Goal: Task Accomplishment & Management: Use online tool/utility

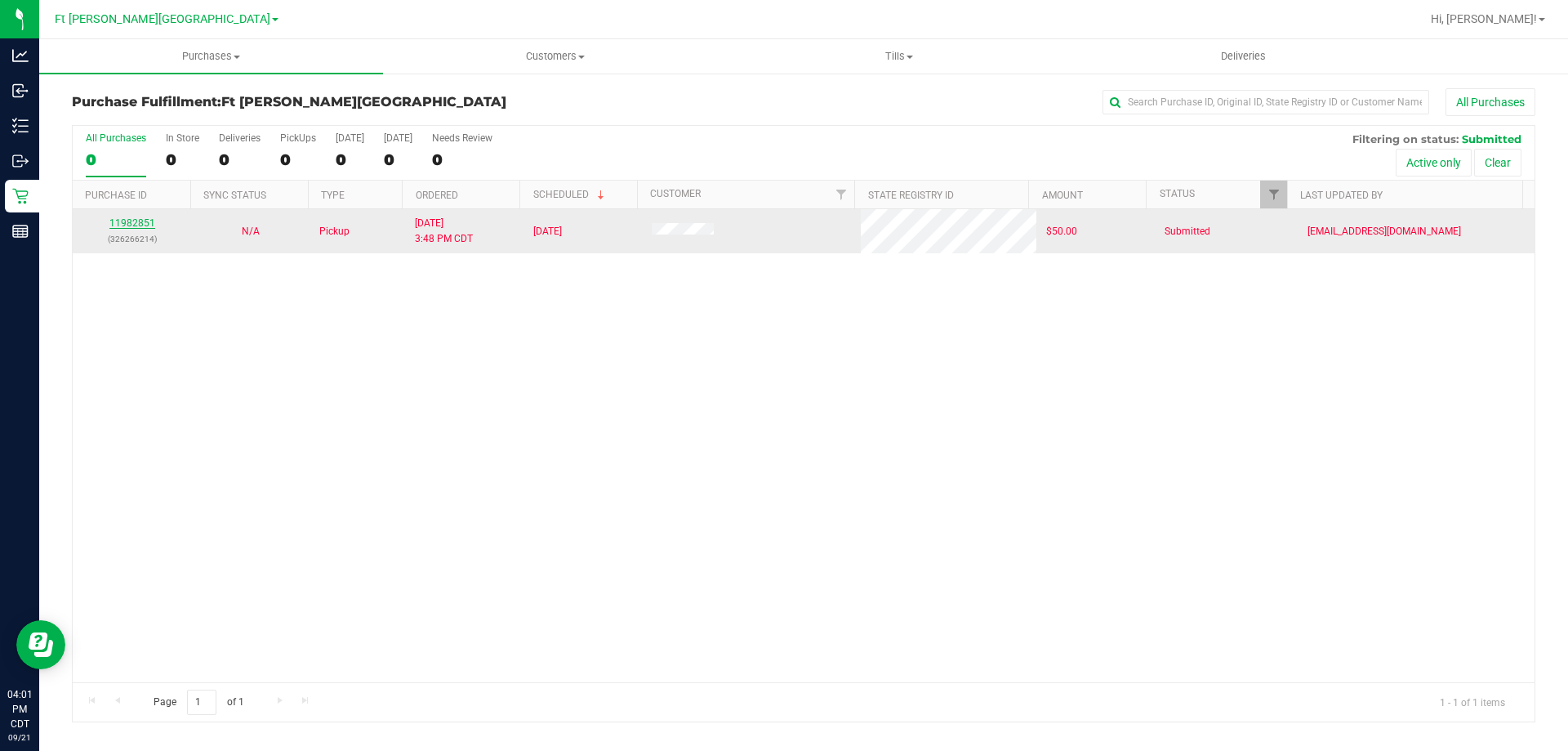
click at [138, 221] on link "11982851" at bounding box center [132, 222] width 46 height 11
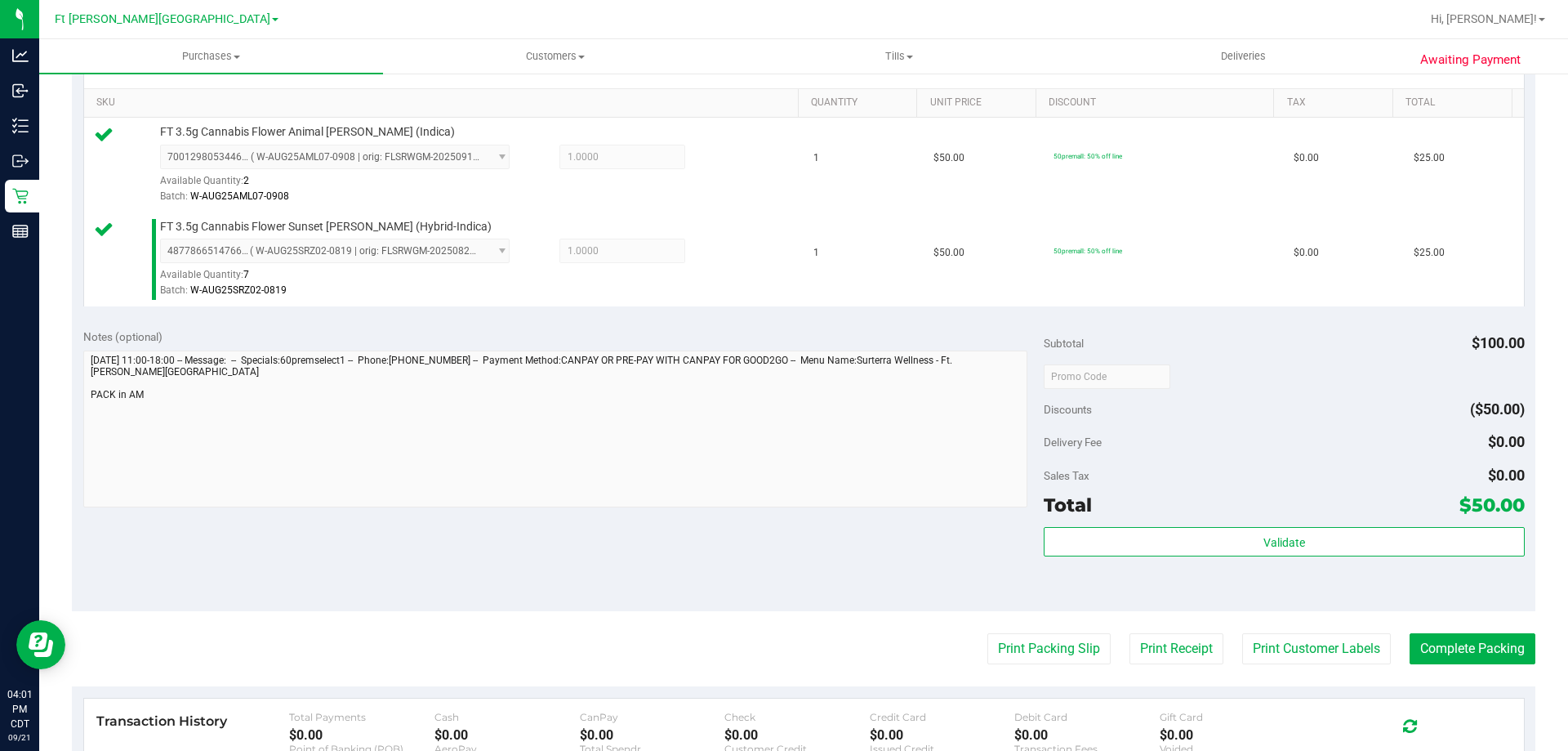
scroll to position [408, 0]
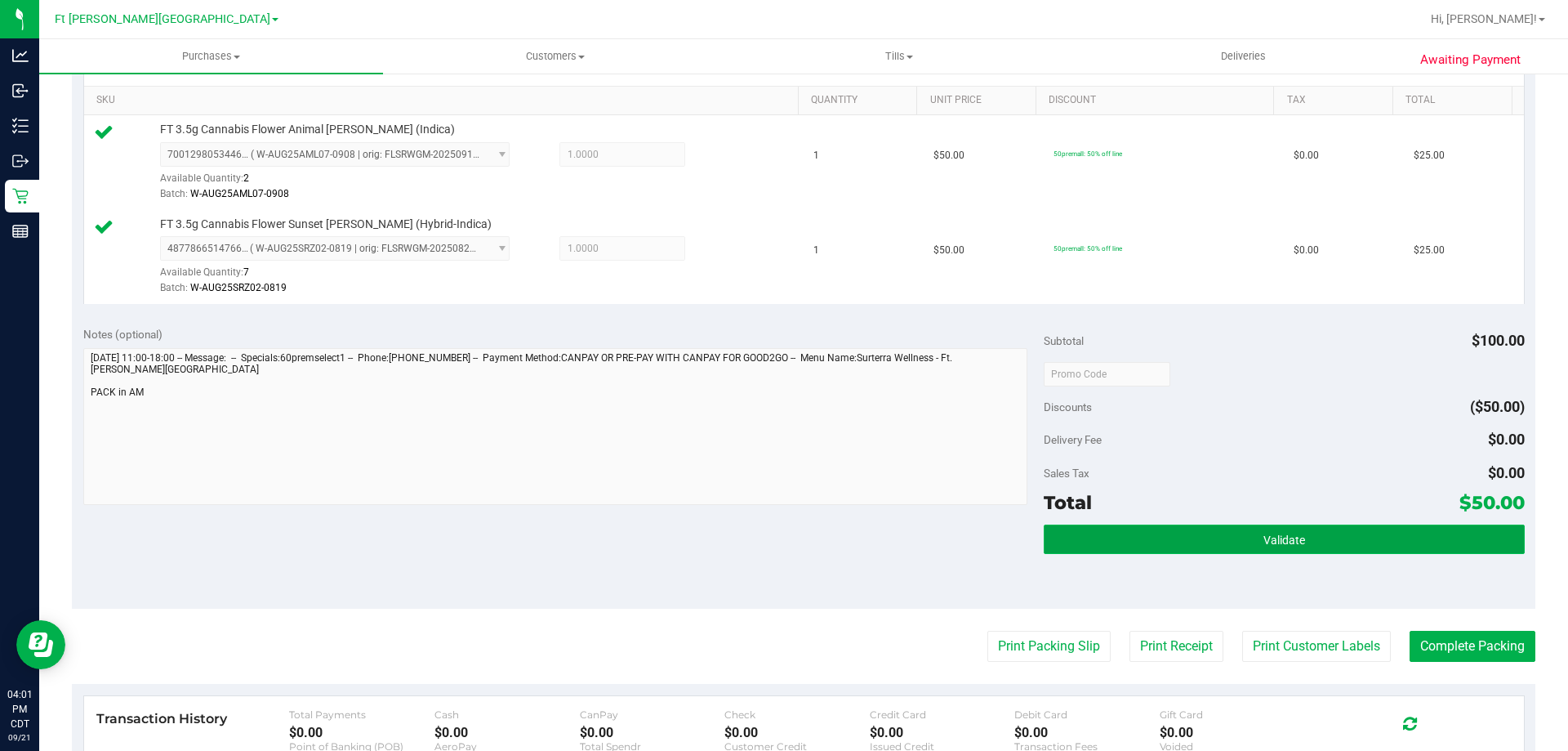
click at [1263, 537] on span "Validate" at bounding box center [1284, 539] width 42 height 13
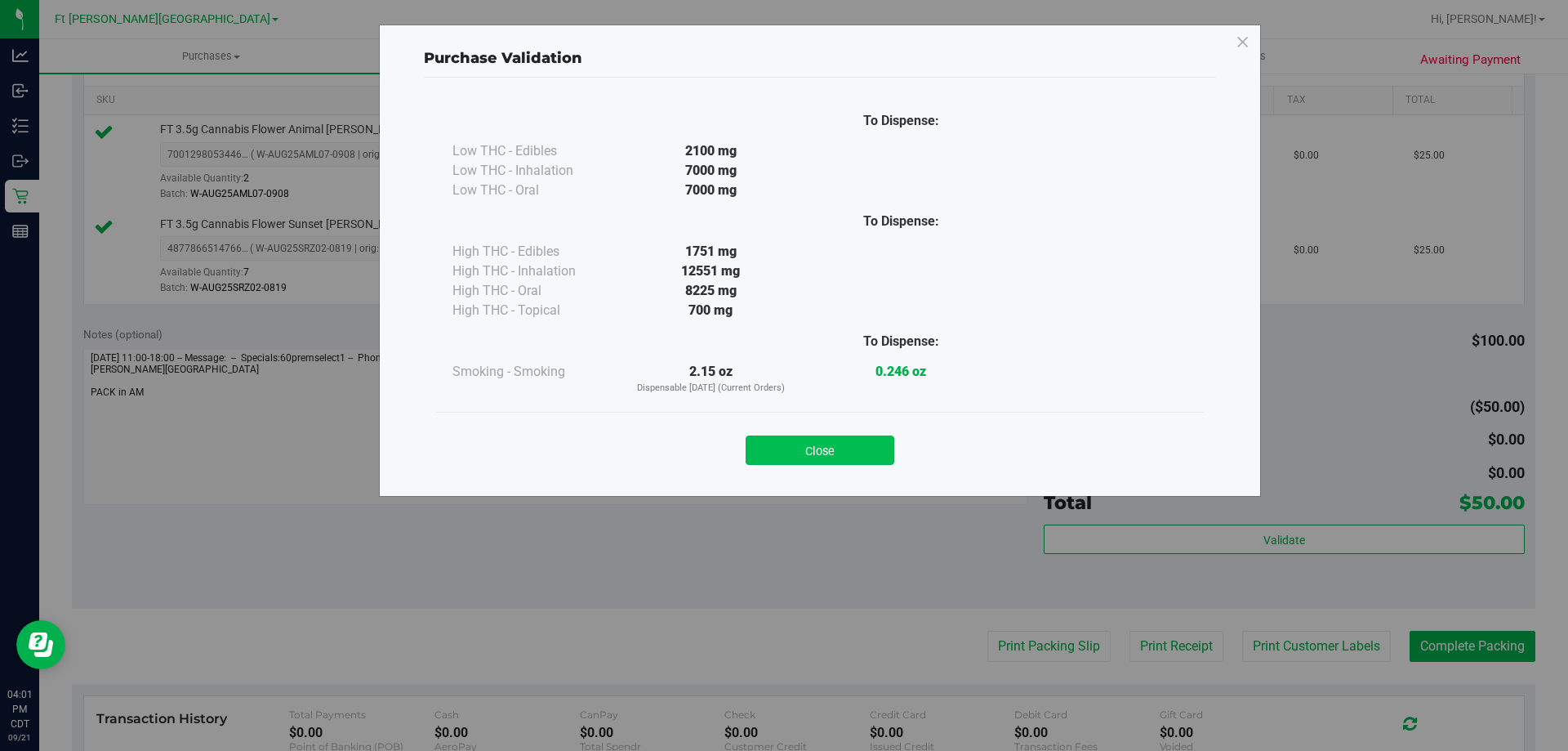
click at [841, 449] on button "Close" at bounding box center [820, 450] width 149 height 29
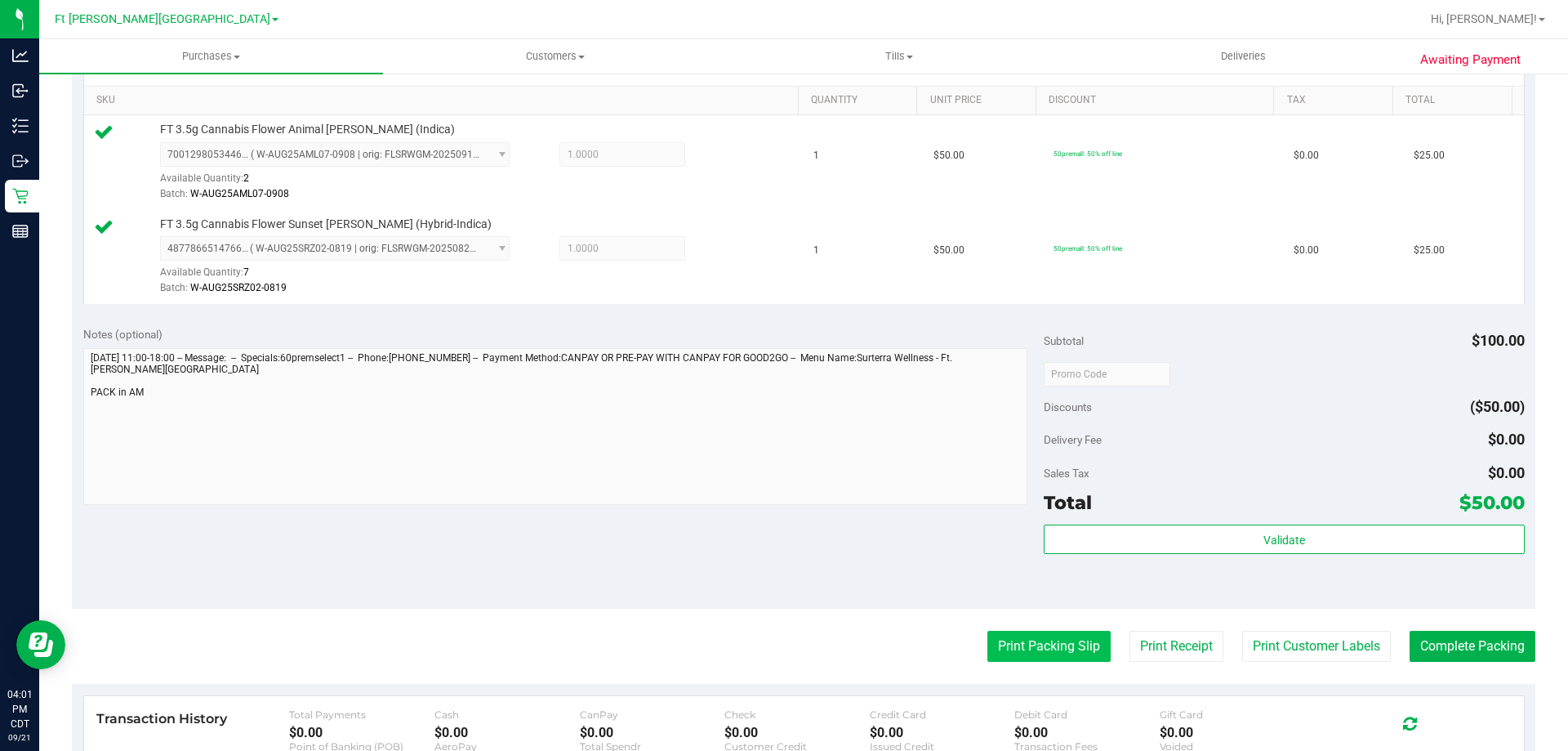
click at [1068, 659] on button "Print Packing Slip" at bounding box center [1049, 646] width 123 height 31
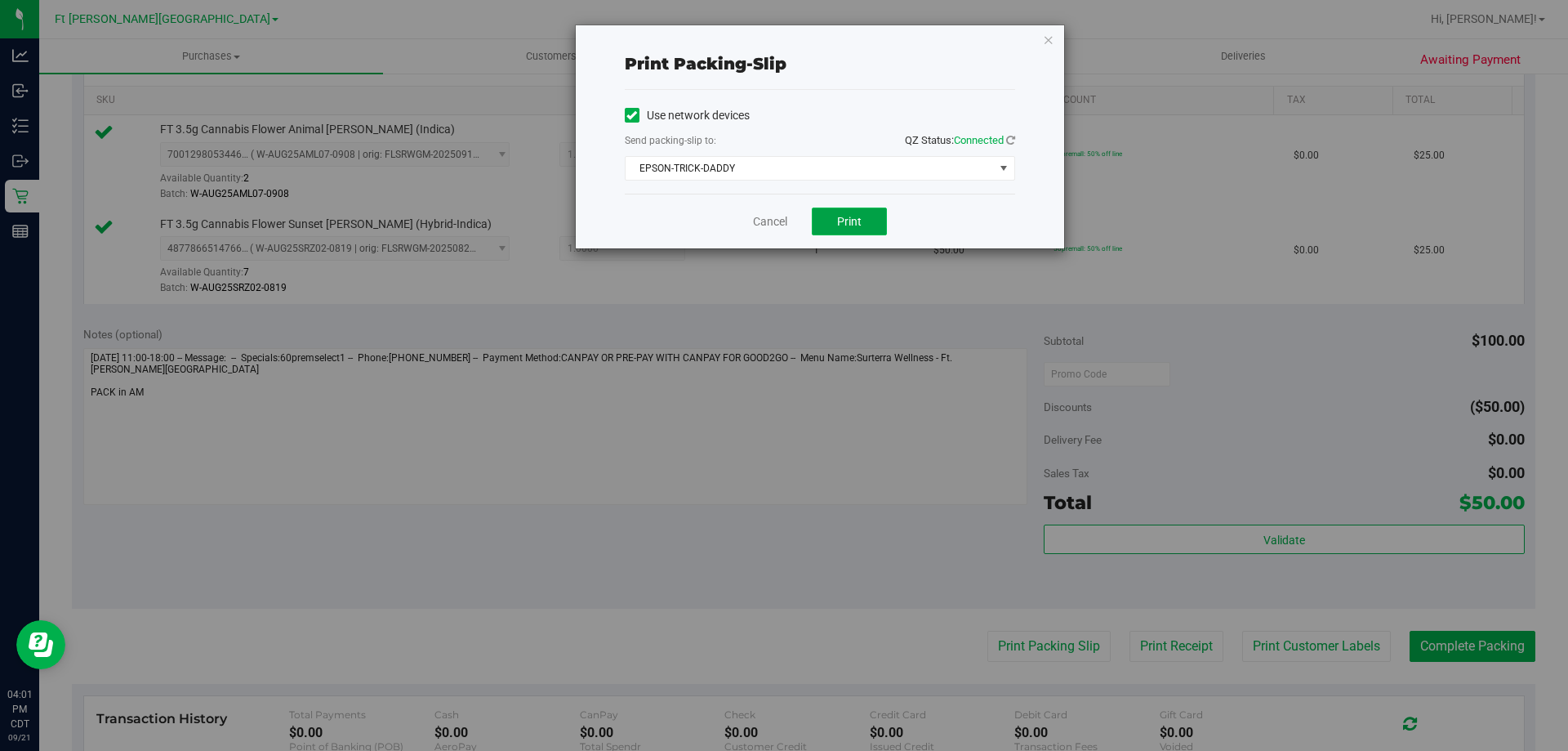
click at [847, 226] on span "Print" at bounding box center [849, 221] width 25 height 13
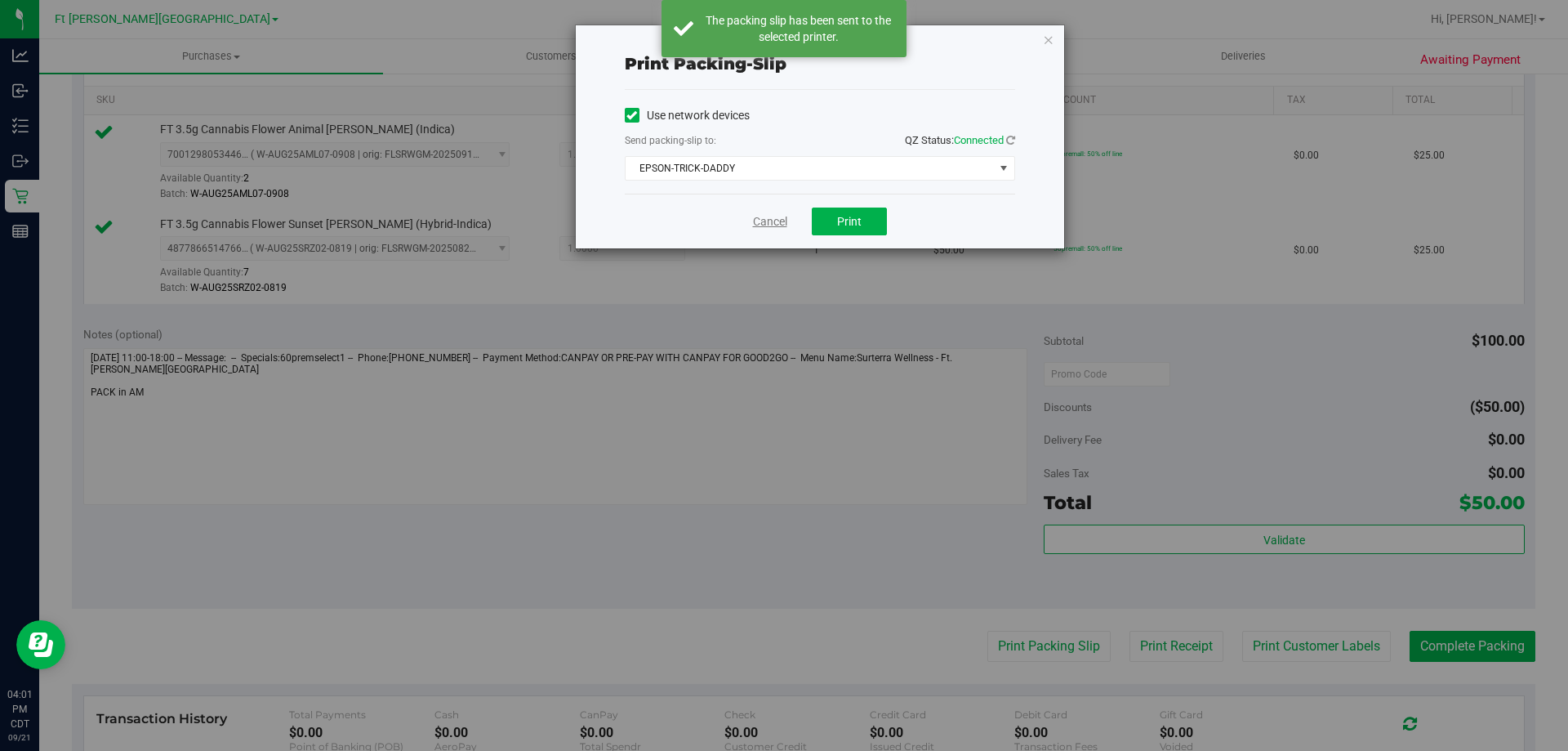
click at [761, 220] on link "Cancel" at bounding box center [770, 222] width 34 height 17
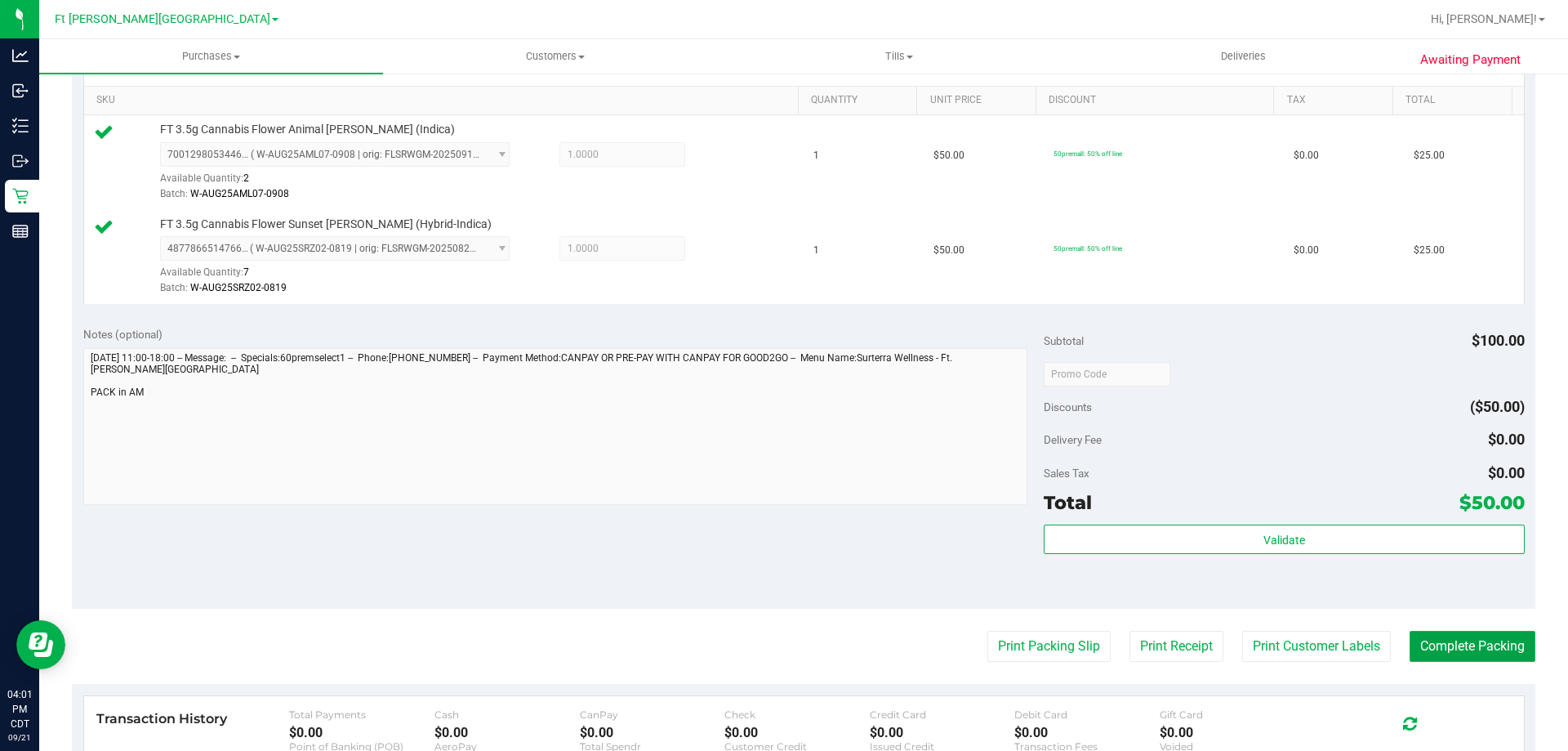
click at [1460, 650] on button "Complete Packing" at bounding box center [1472, 646] width 126 height 31
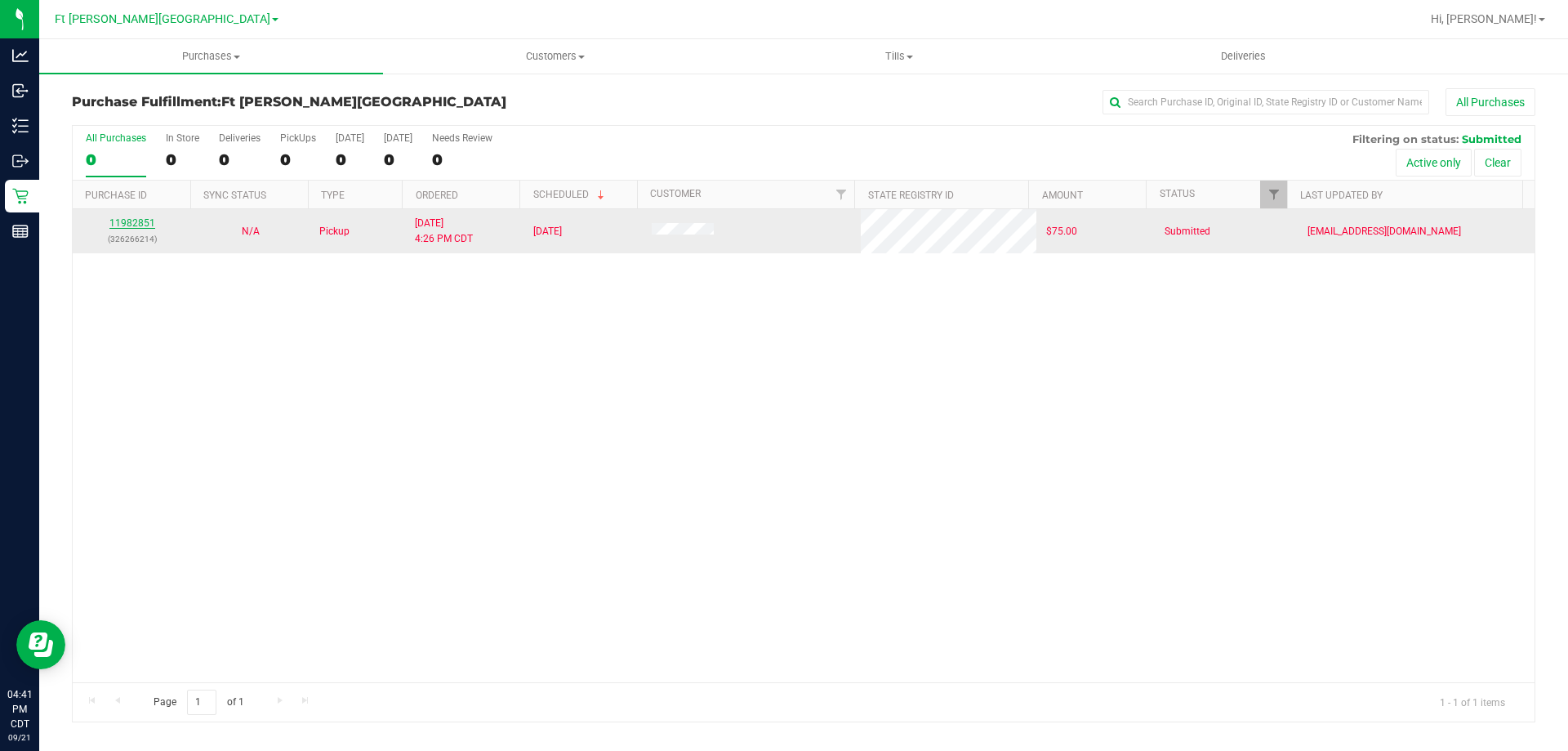
click at [143, 219] on link "11982851" at bounding box center [132, 222] width 46 height 11
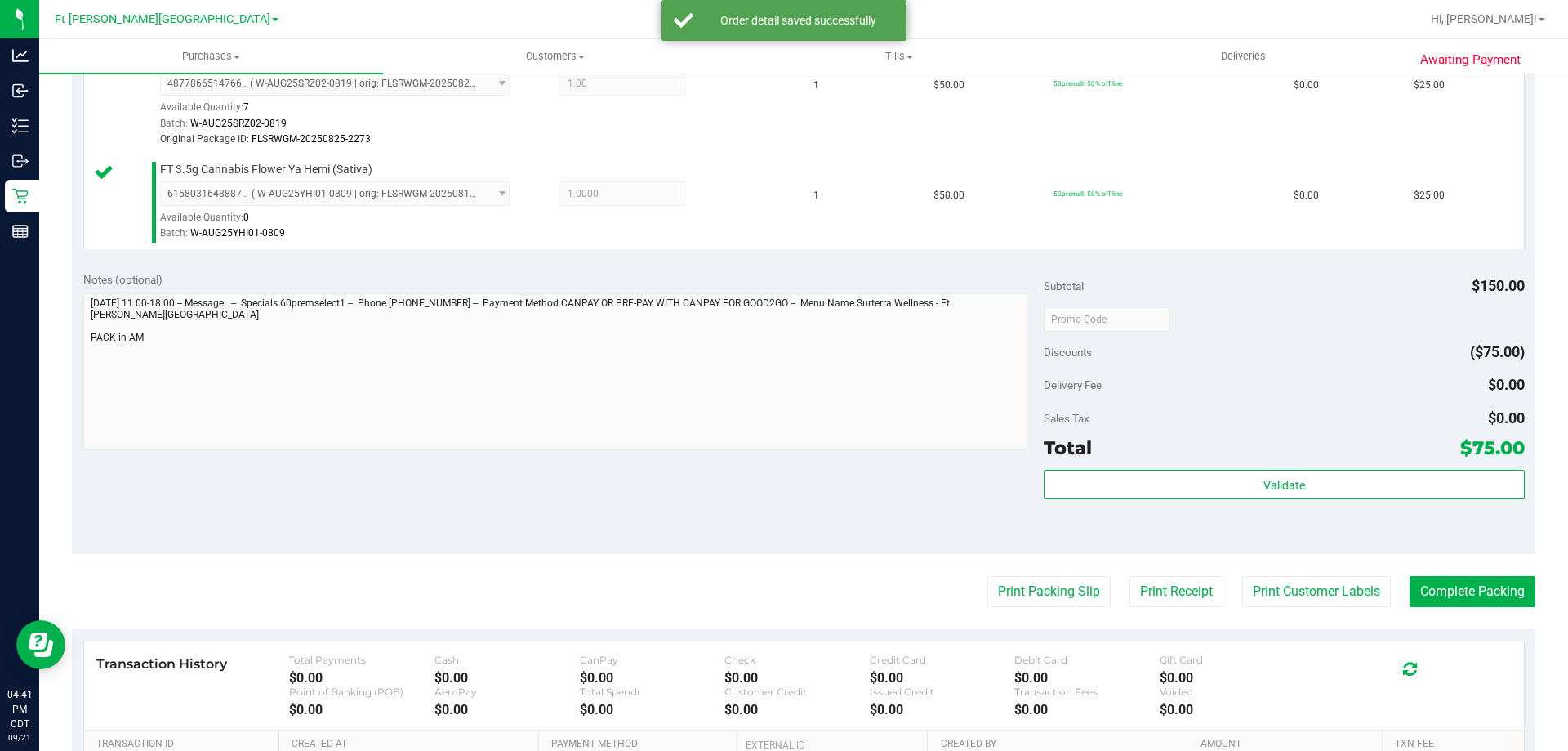
scroll to position [654, 0]
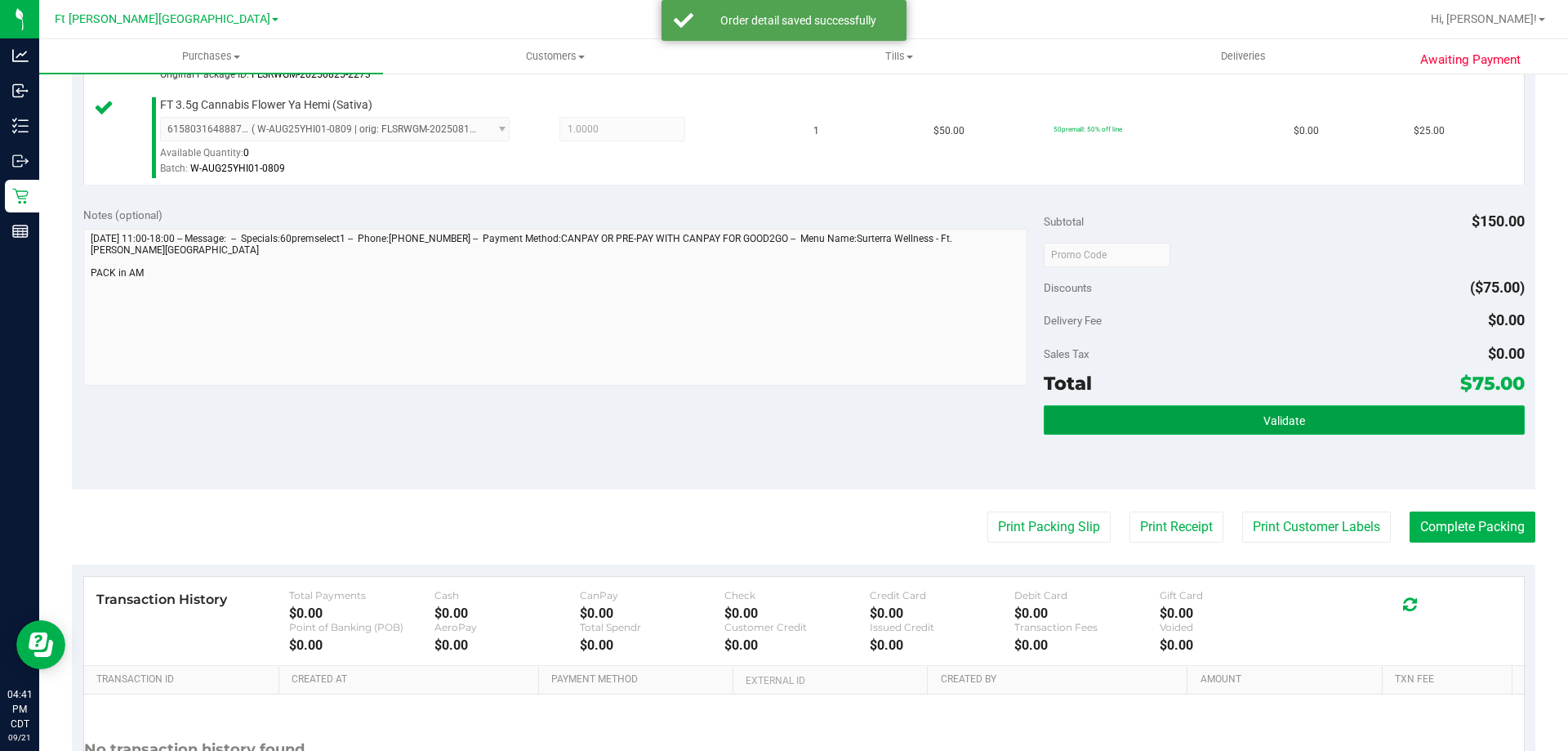
click at [1368, 419] on button "Validate" at bounding box center [1284, 420] width 480 height 29
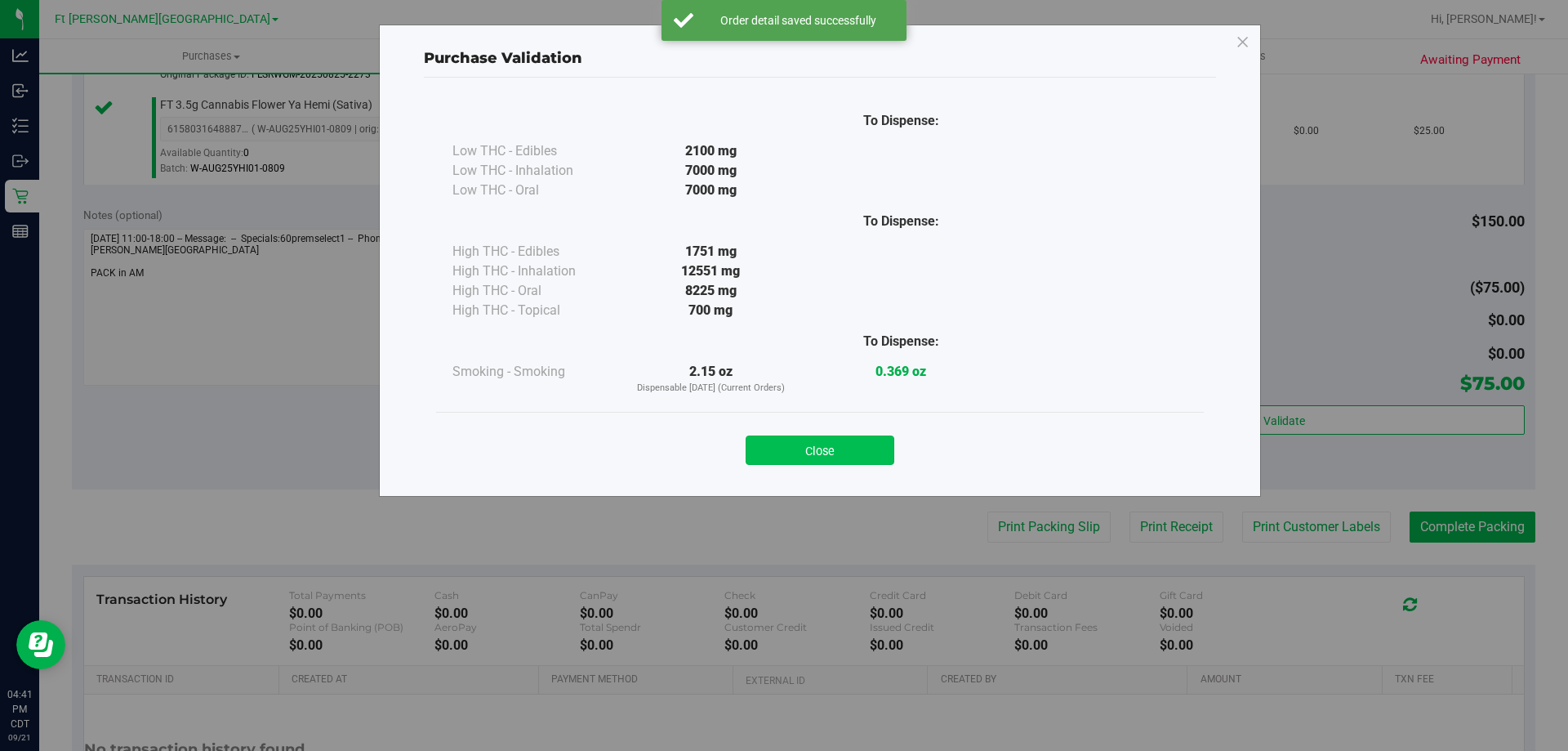
click at [827, 443] on button "Close" at bounding box center [820, 450] width 149 height 29
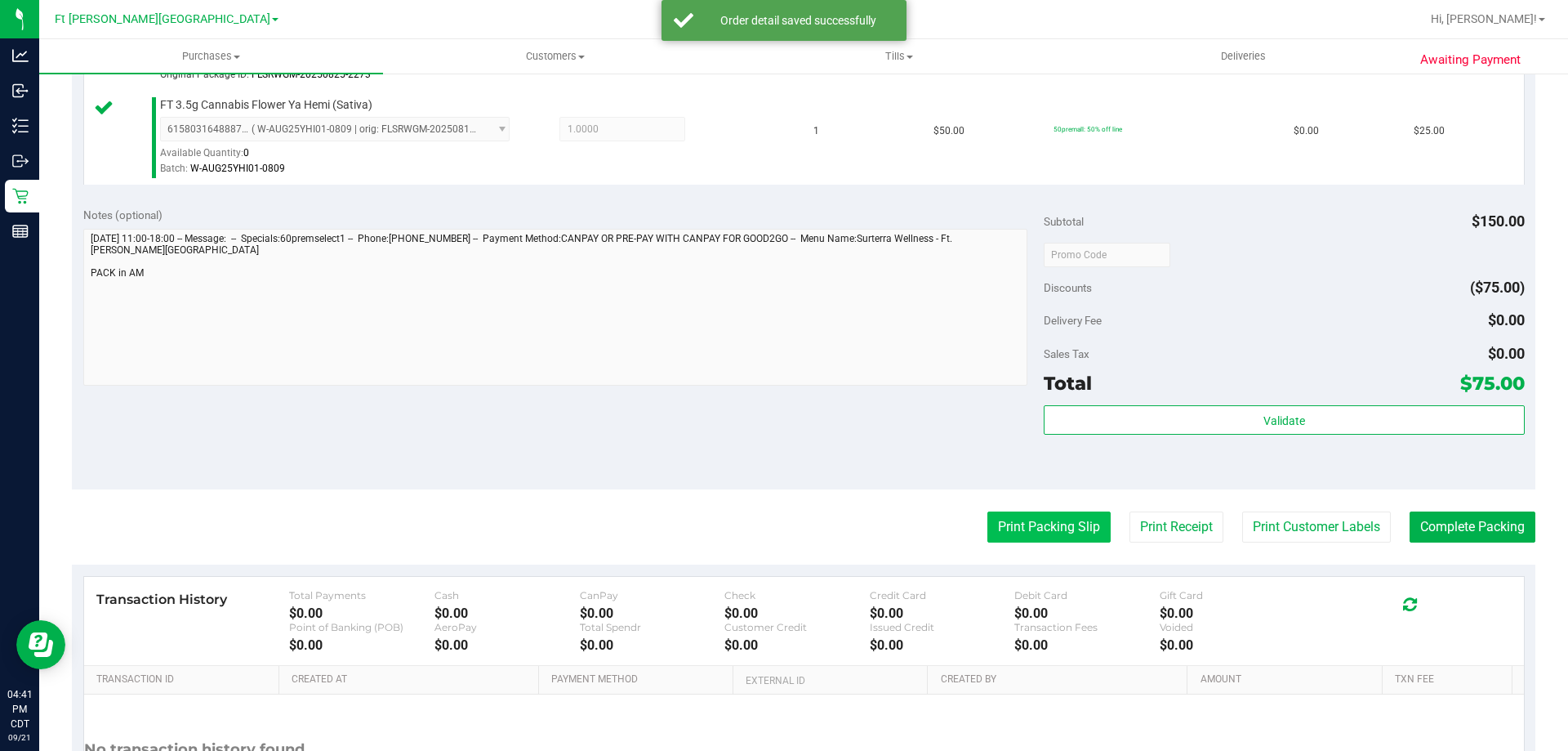
click at [990, 530] on button "Print Packing Slip" at bounding box center [1049, 527] width 123 height 31
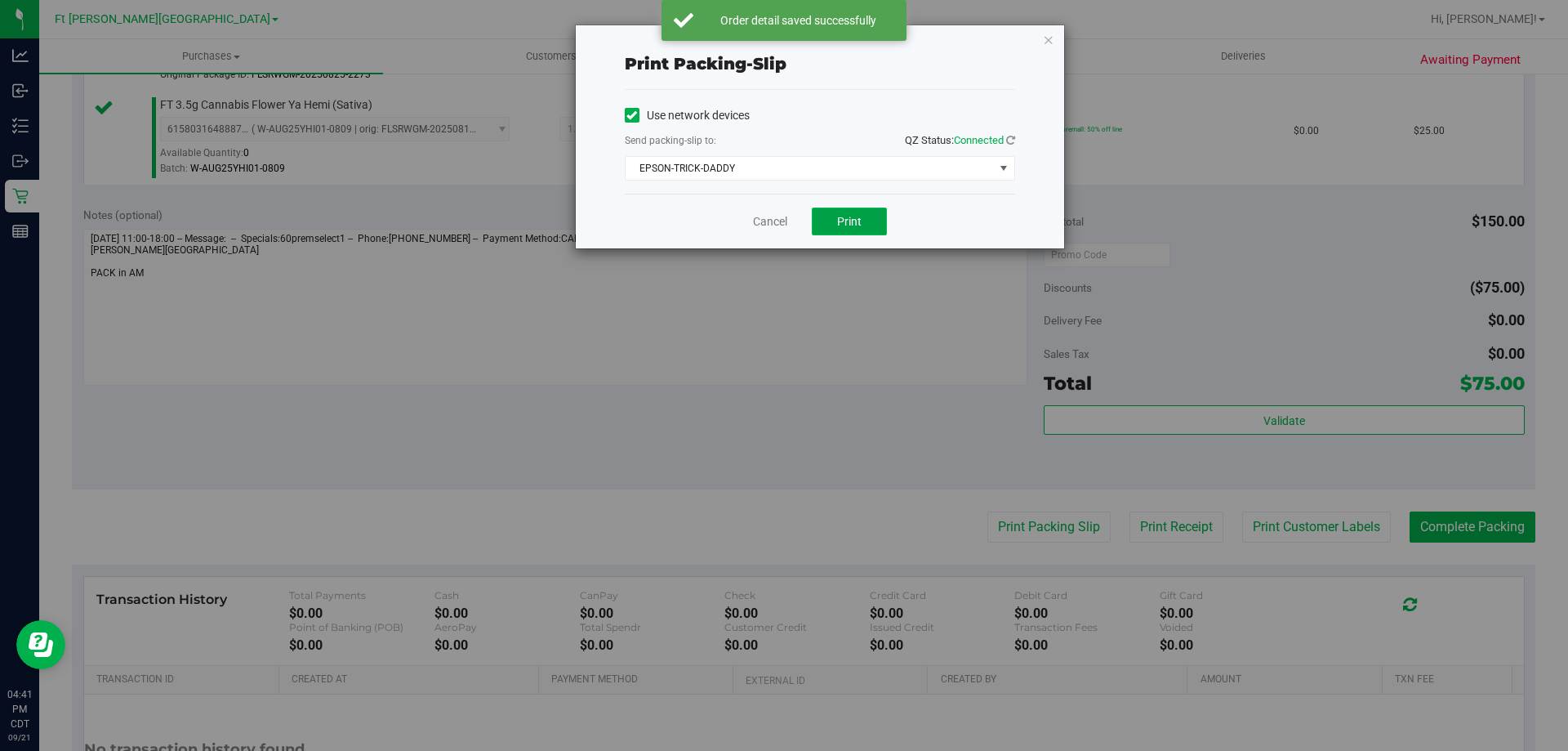
click at [840, 220] on span "Print" at bounding box center [849, 221] width 25 height 13
click at [771, 227] on link "Cancel" at bounding box center [770, 222] width 34 height 17
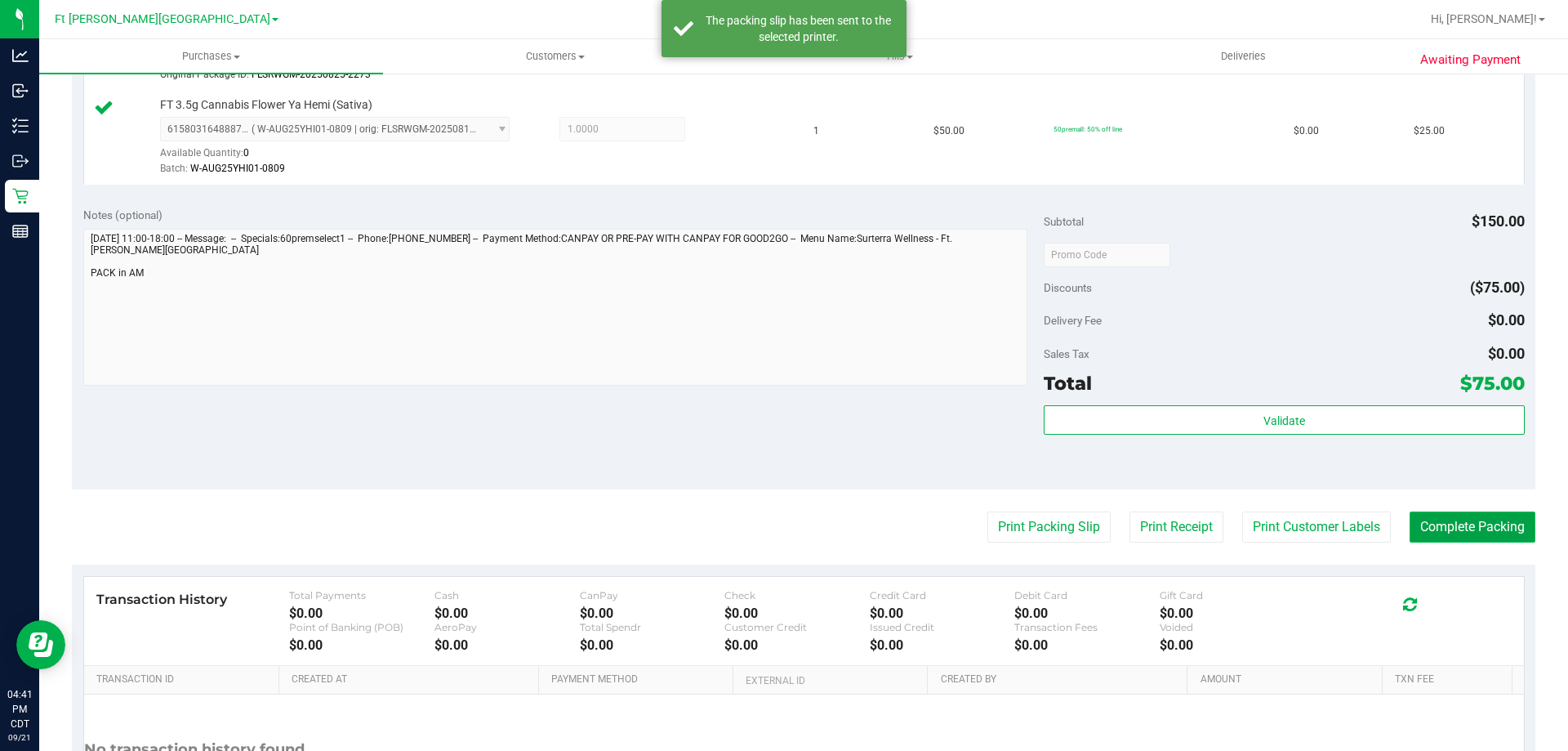
click at [1458, 537] on button "Complete Packing" at bounding box center [1472, 527] width 126 height 31
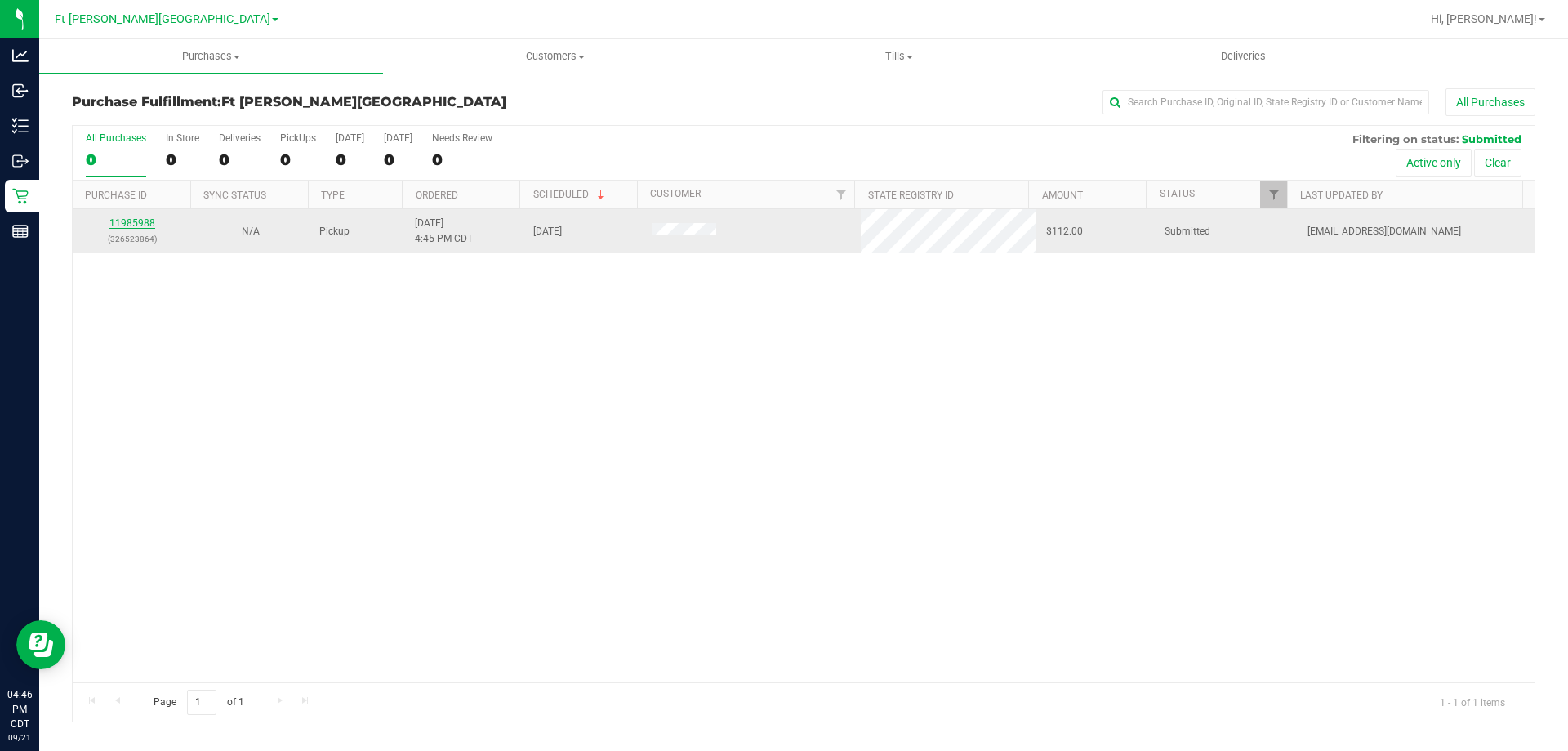
click at [137, 219] on link "11985988" at bounding box center [132, 222] width 46 height 11
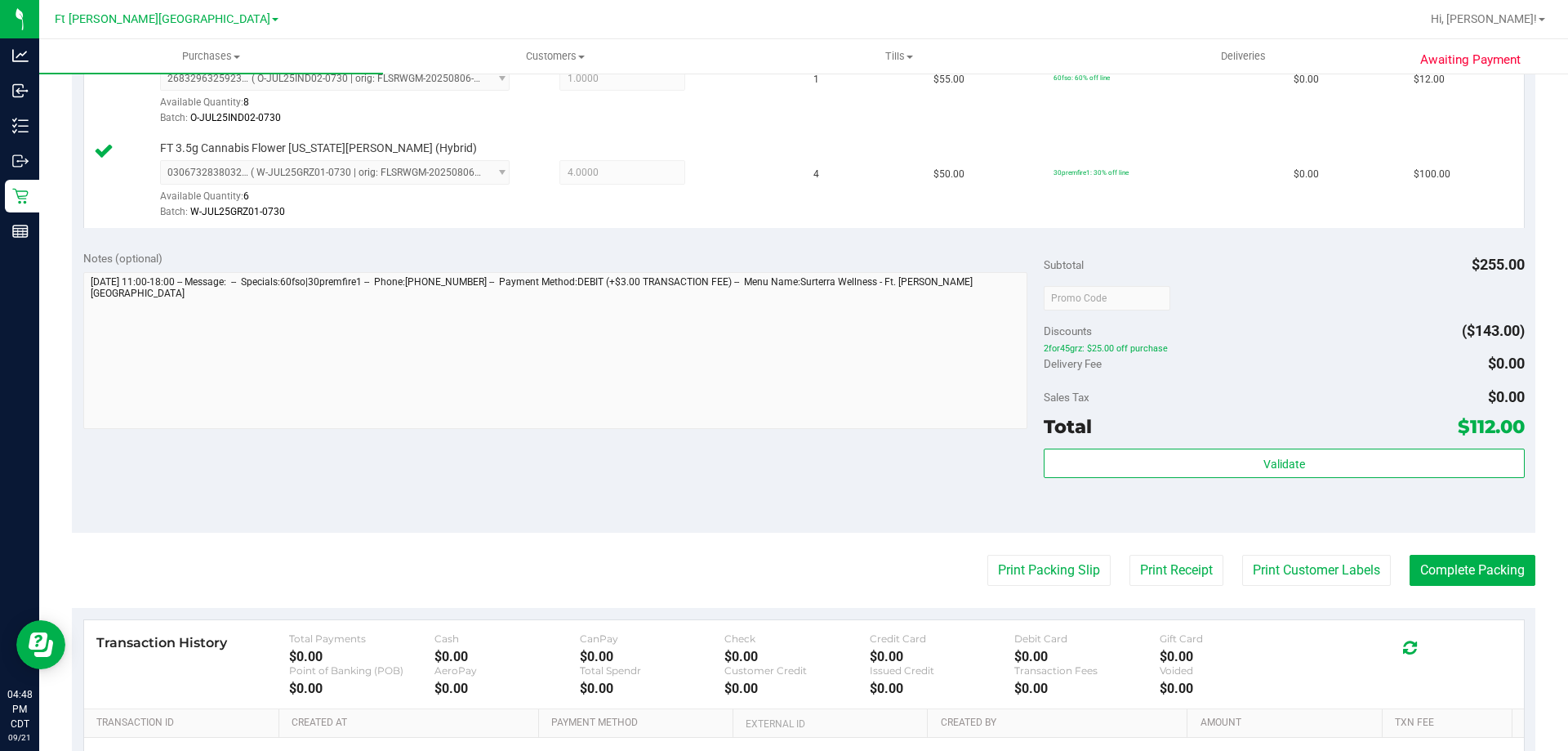
scroll to position [490, 0]
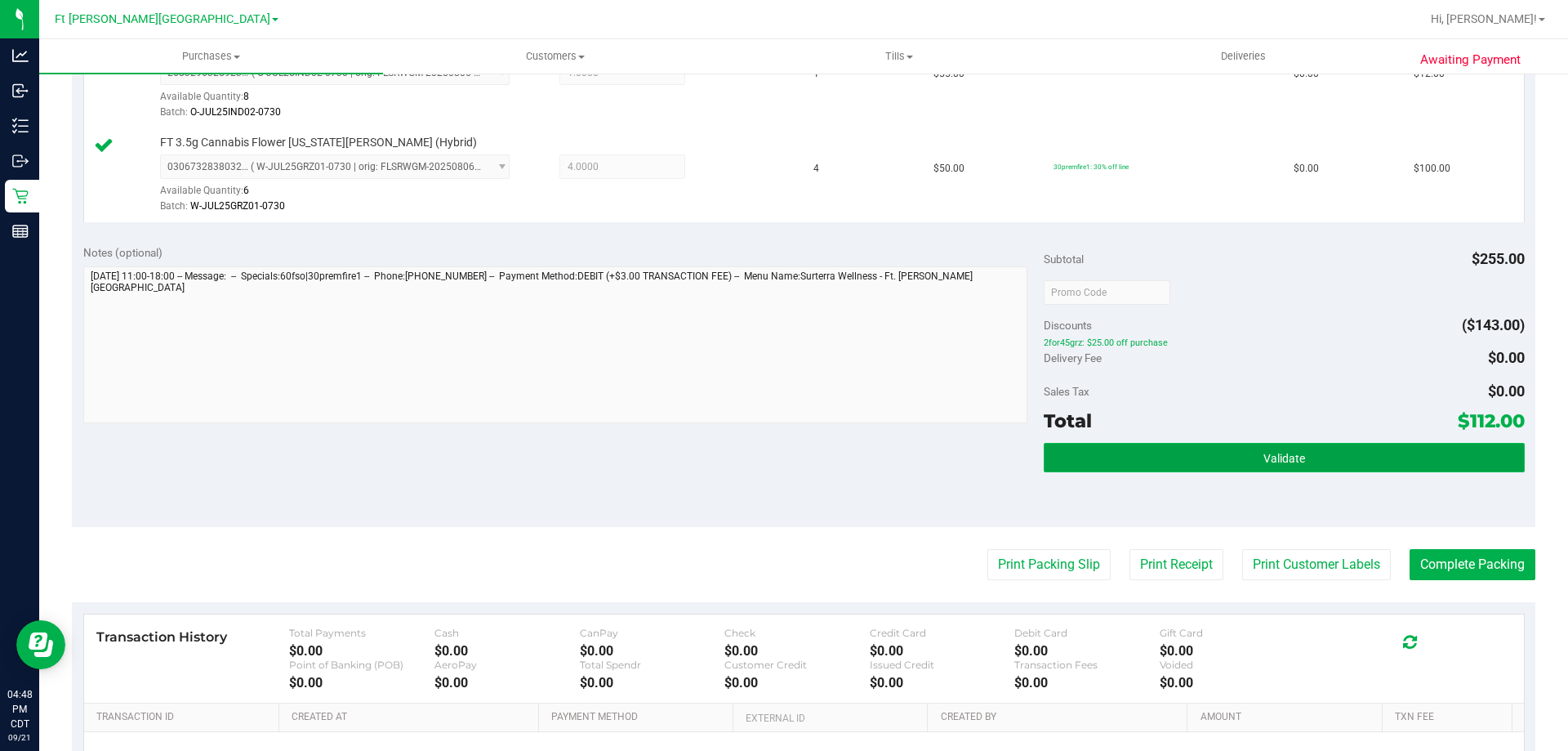
click at [1290, 459] on span "Validate" at bounding box center [1284, 458] width 42 height 13
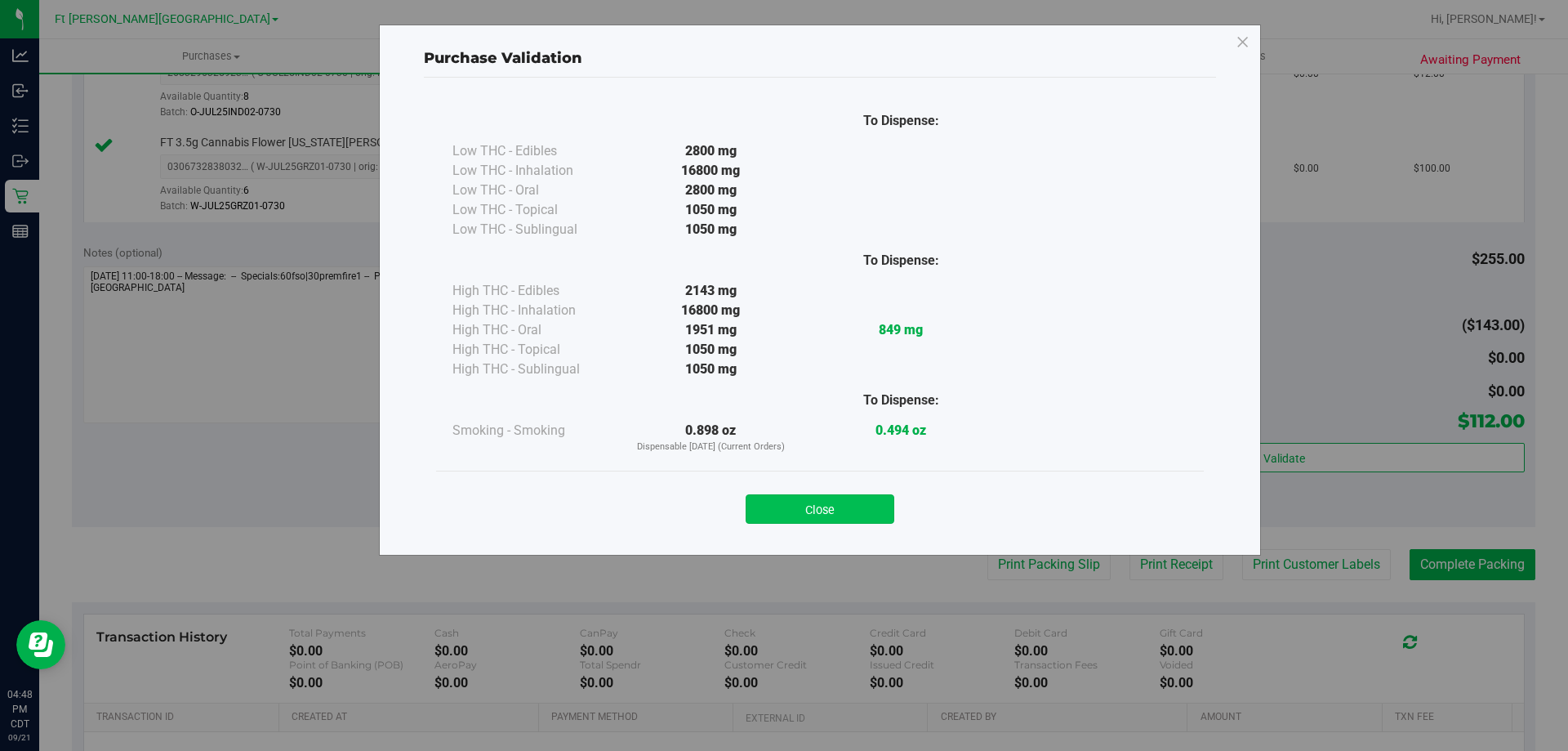
click at [847, 508] on button "Close" at bounding box center [820, 509] width 149 height 29
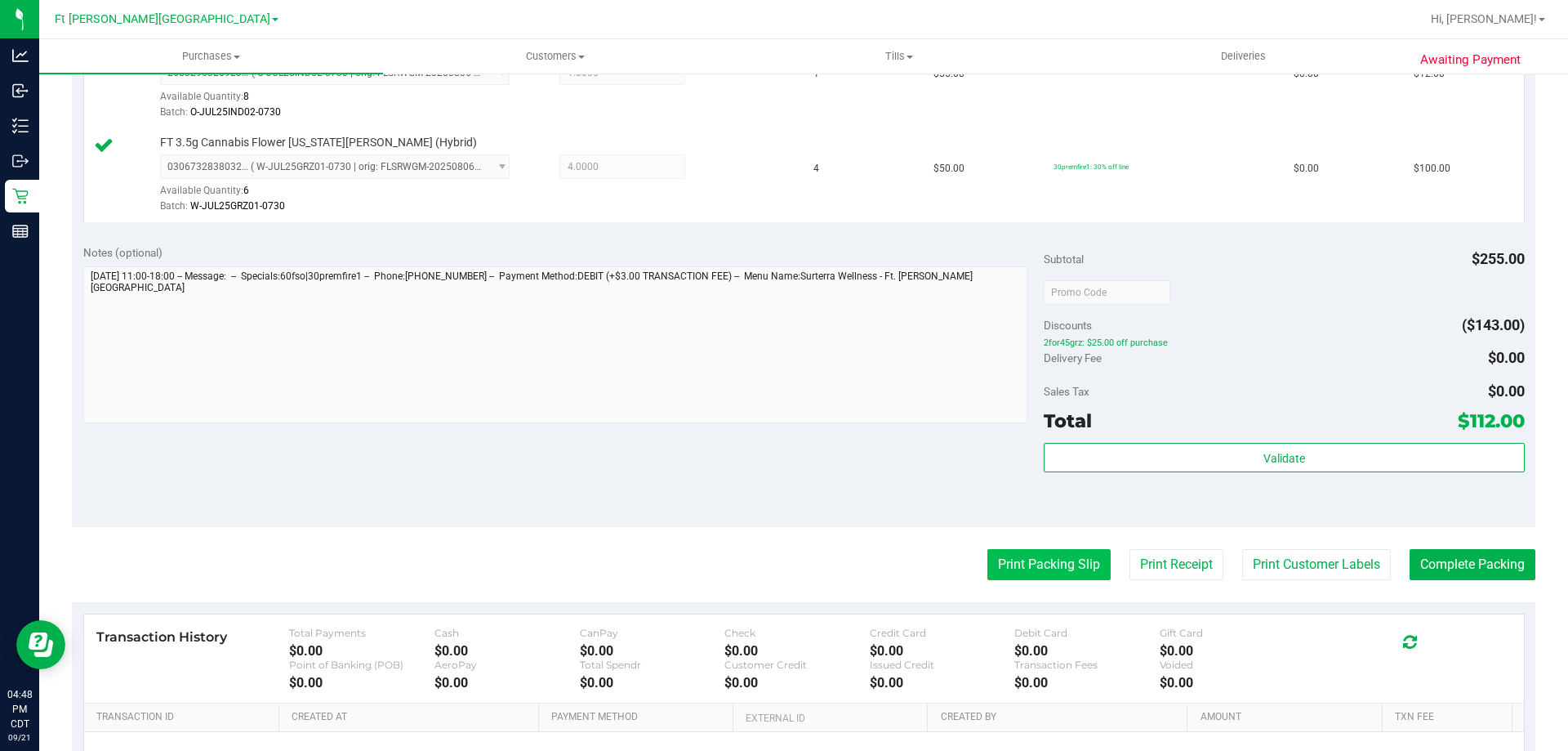
click at [1065, 570] on button "Print Packing Slip" at bounding box center [1049, 565] width 123 height 31
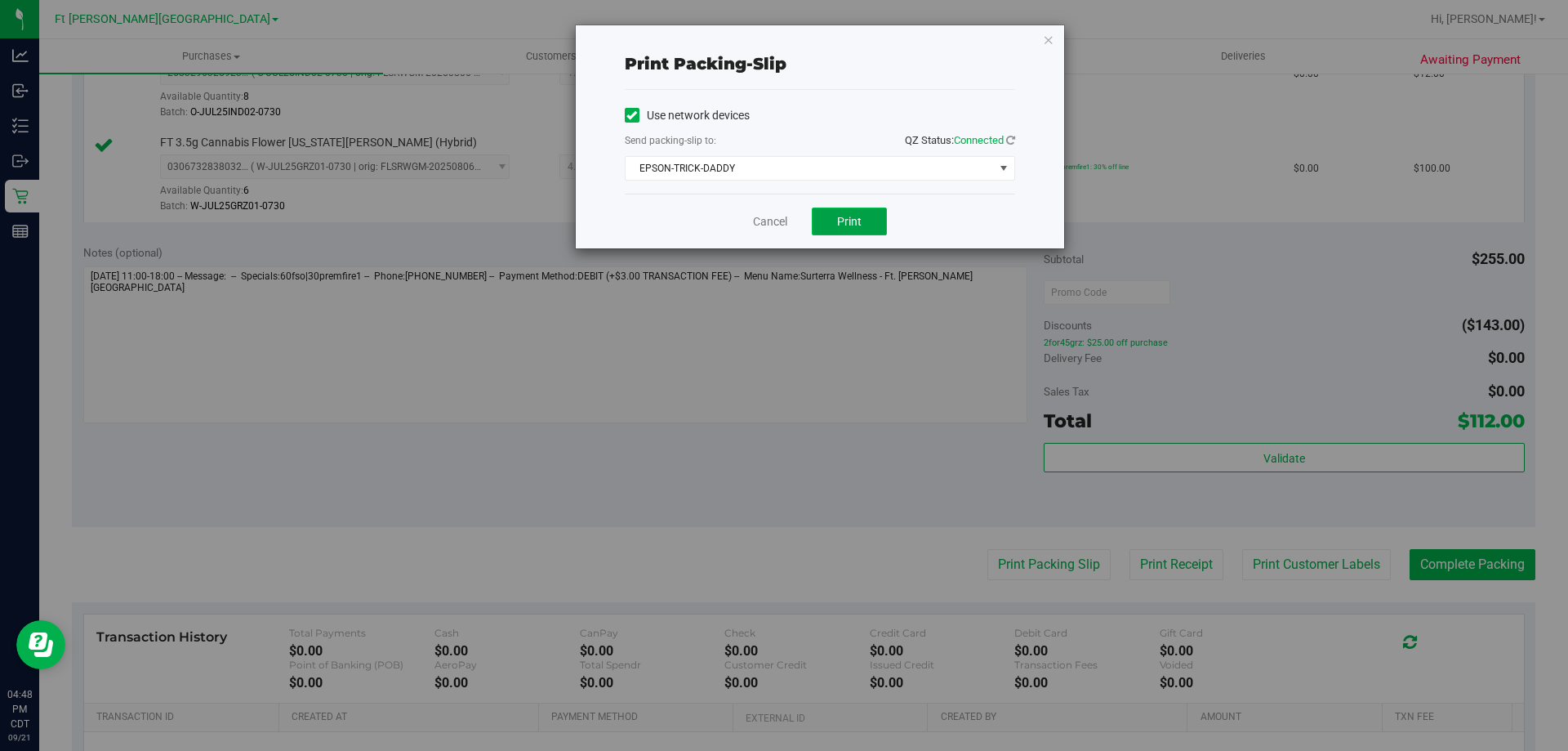
click at [845, 220] on span "Print" at bounding box center [849, 221] width 25 height 13
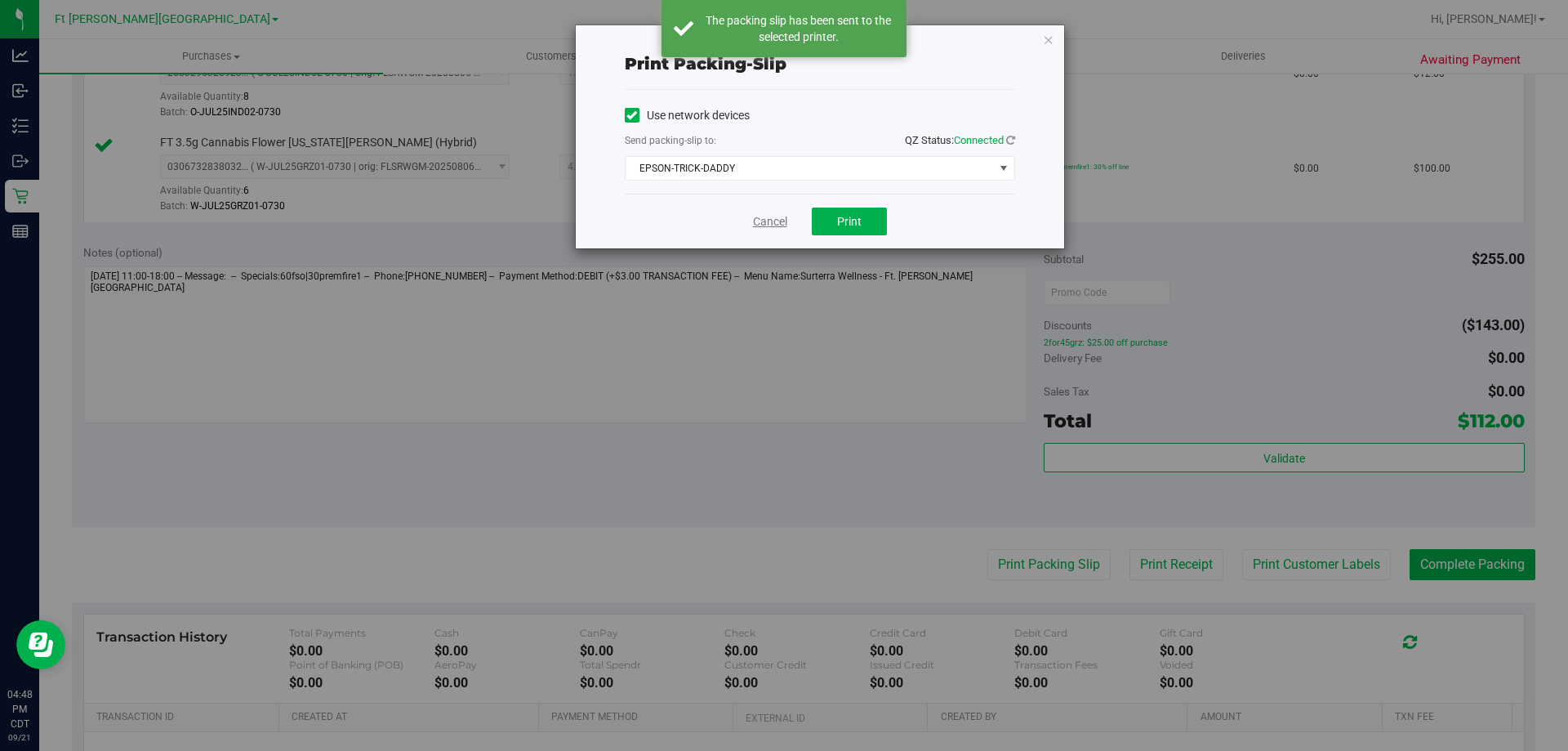
click at [770, 224] on link "Cancel" at bounding box center [770, 222] width 34 height 17
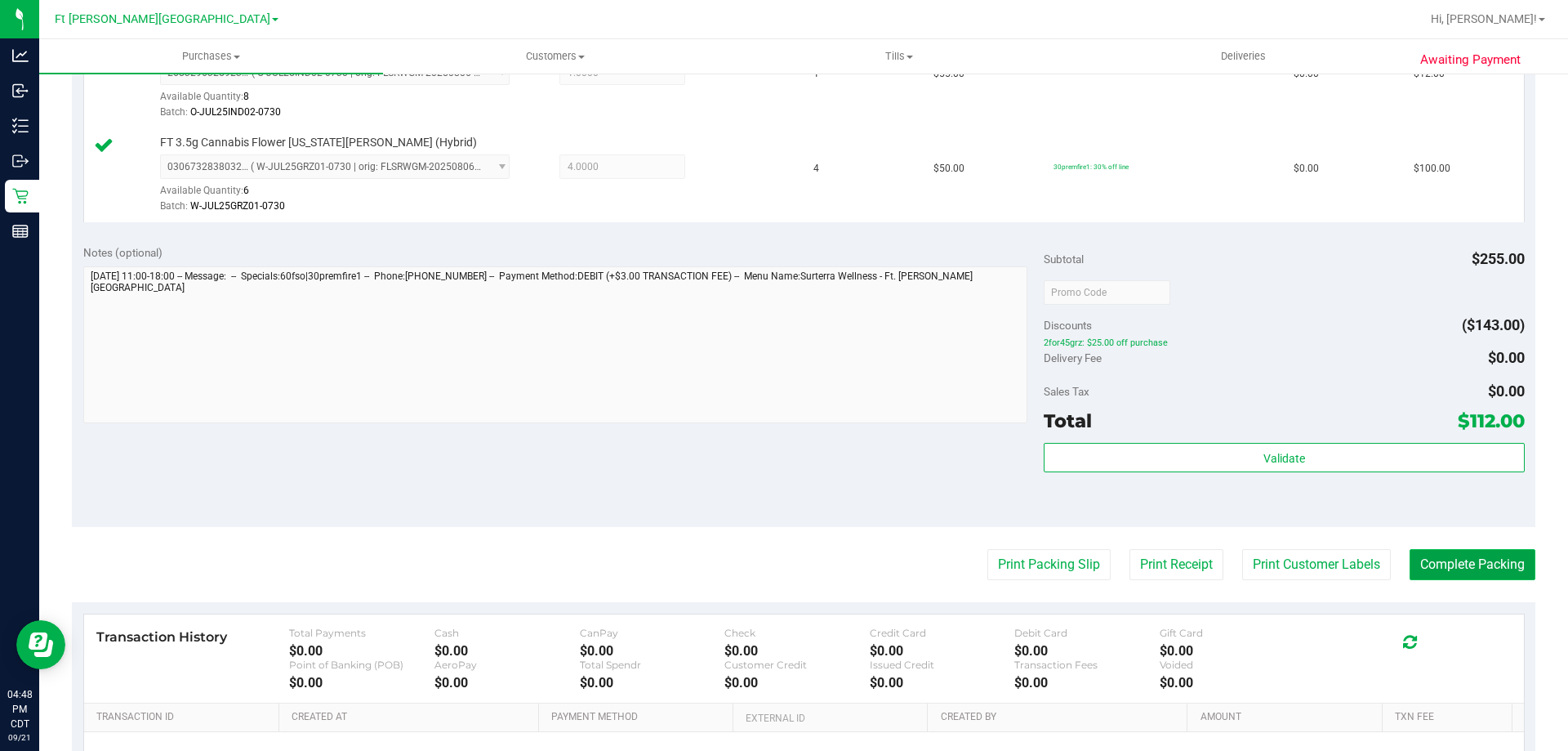
click at [1466, 568] on button "Complete Packing" at bounding box center [1472, 565] width 126 height 31
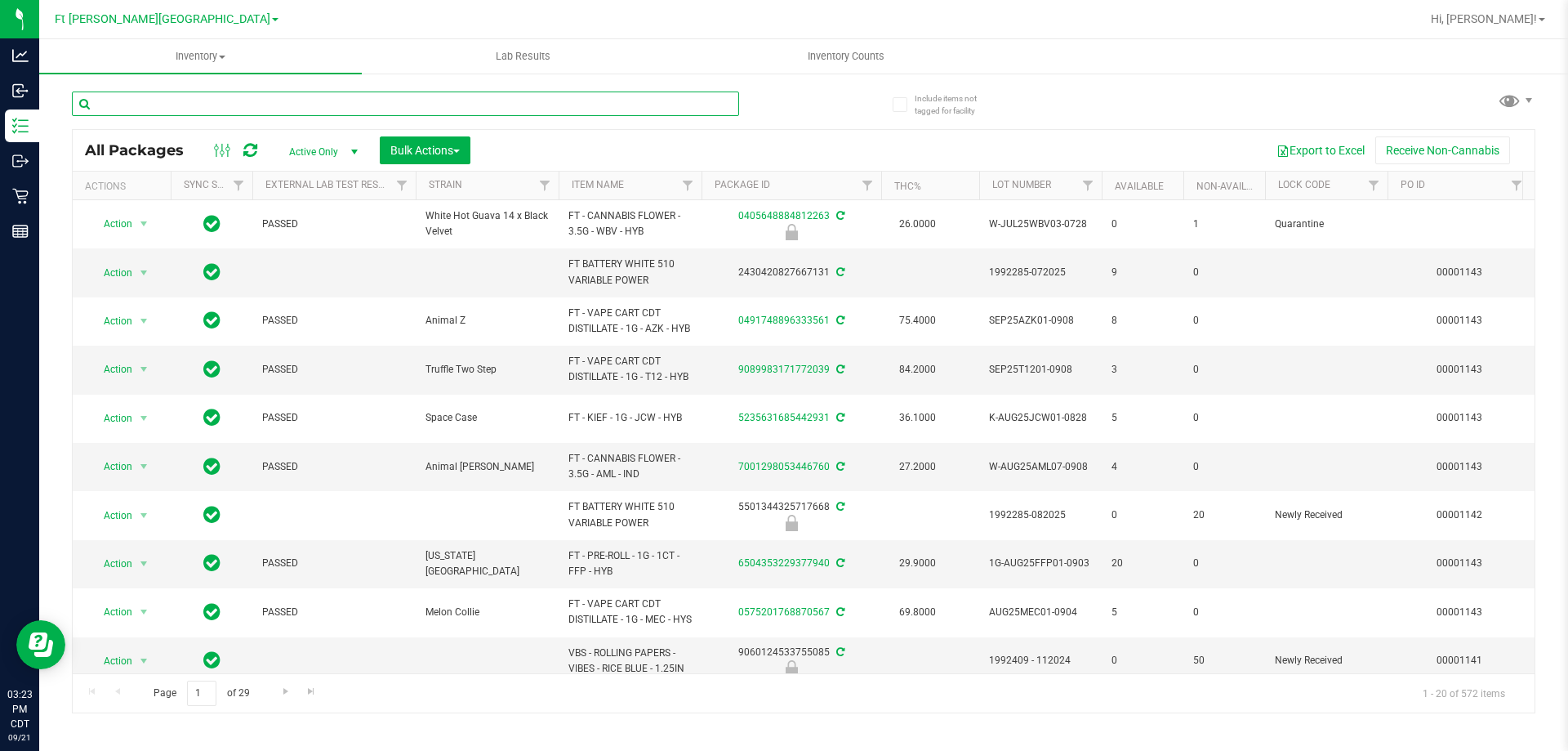
click at [176, 107] on input "text" at bounding box center [405, 103] width 667 height 25
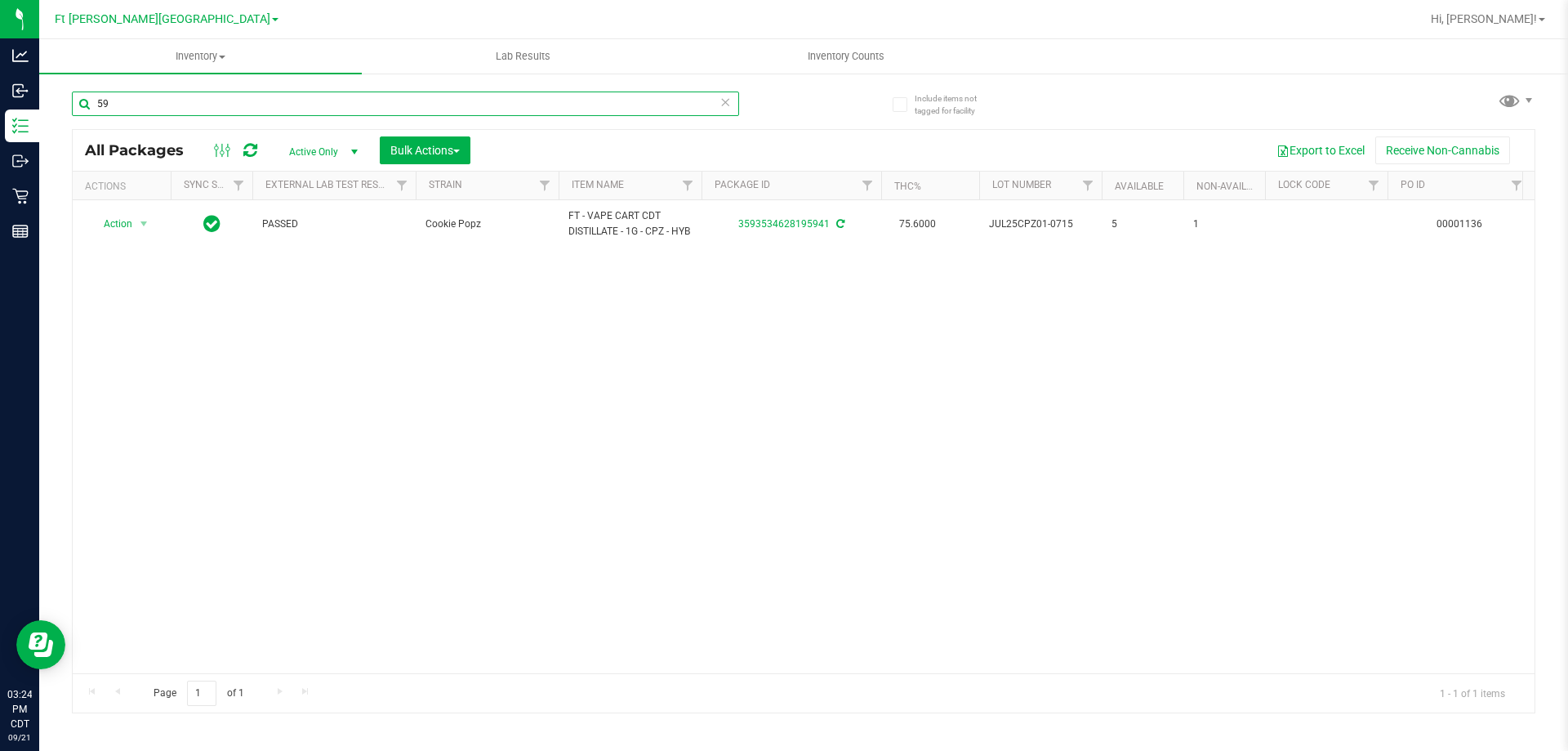
type input "5"
type input "3"
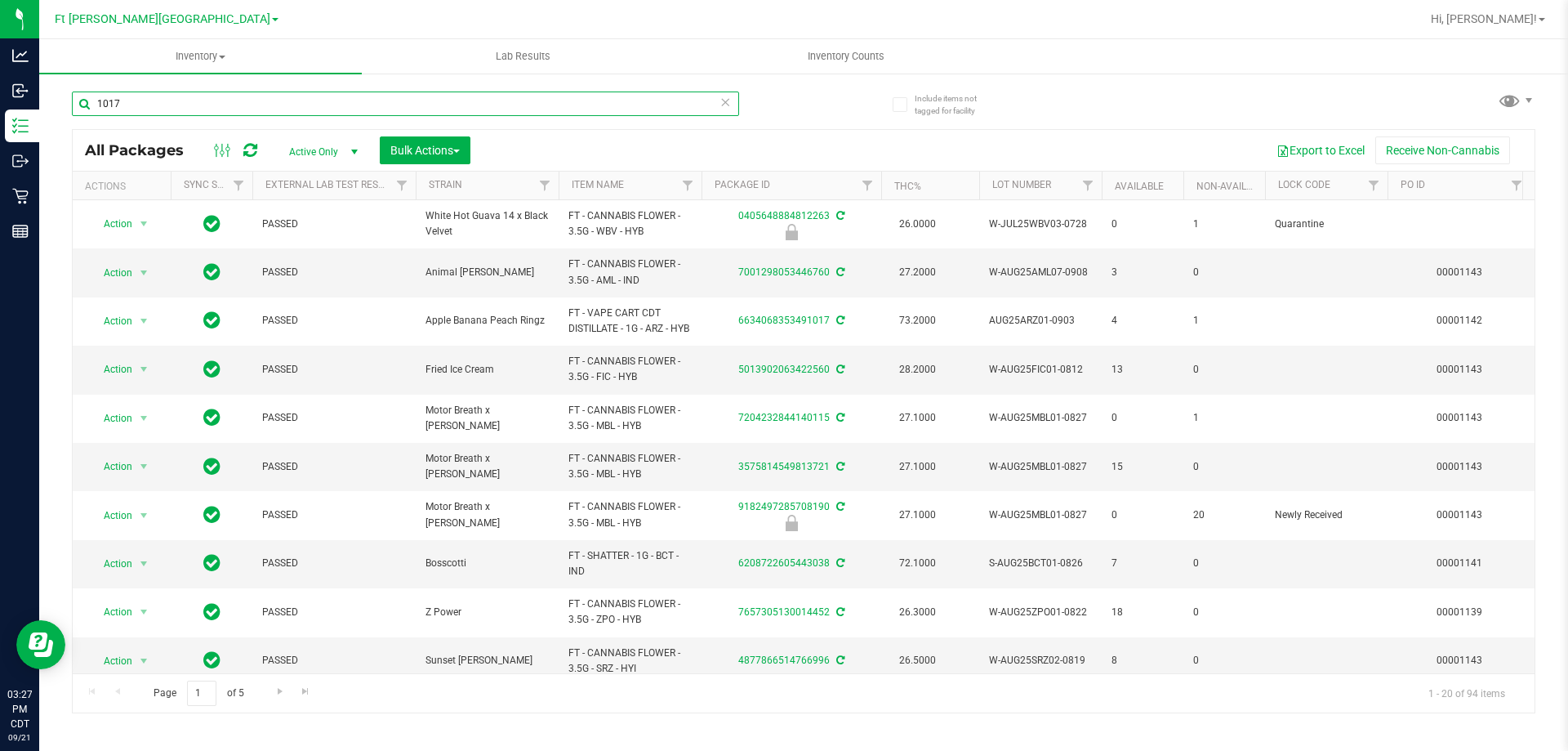
click at [155, 103] on input "1017" at bounding box center [405, 103] width 667 height 25
type input "1"
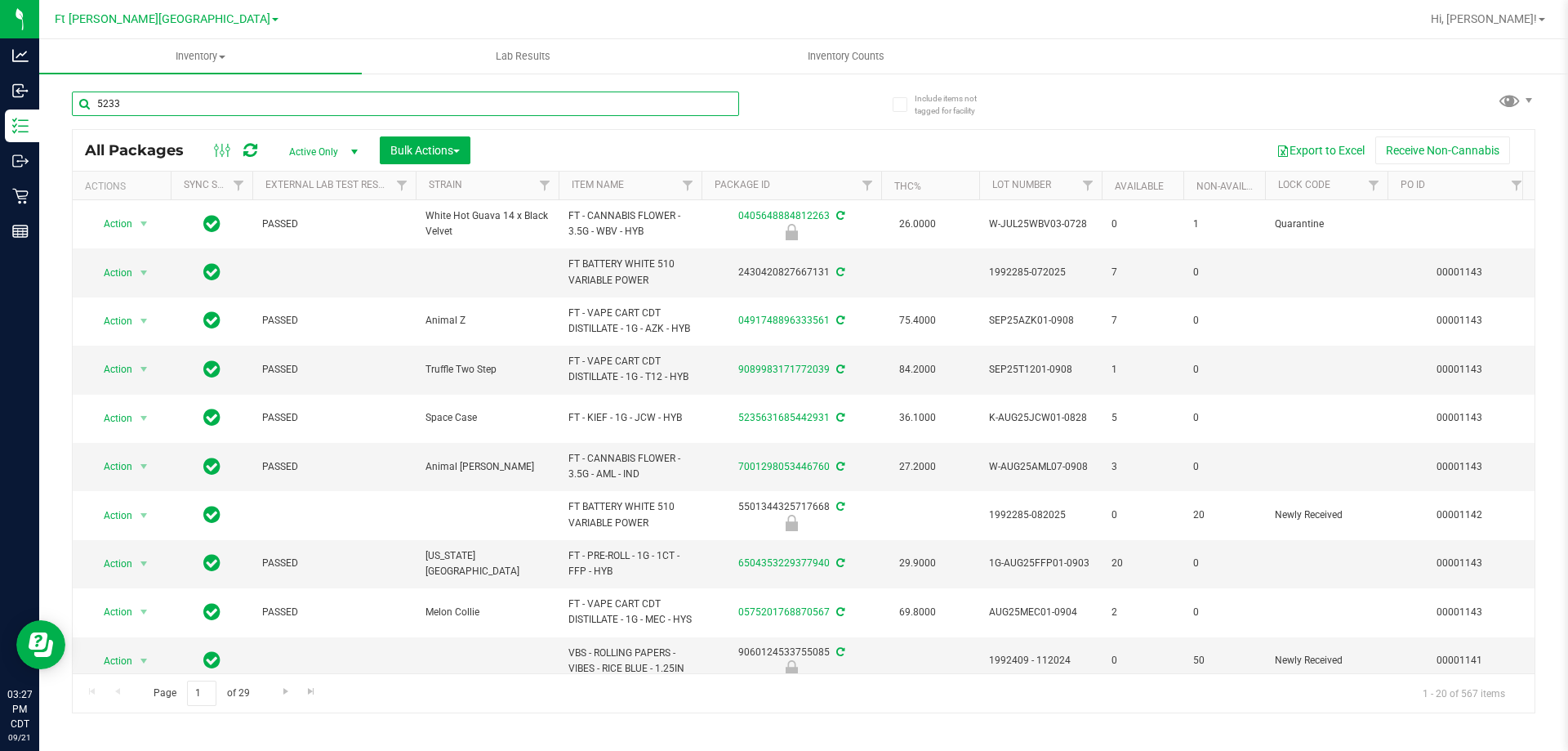
type input "5233"
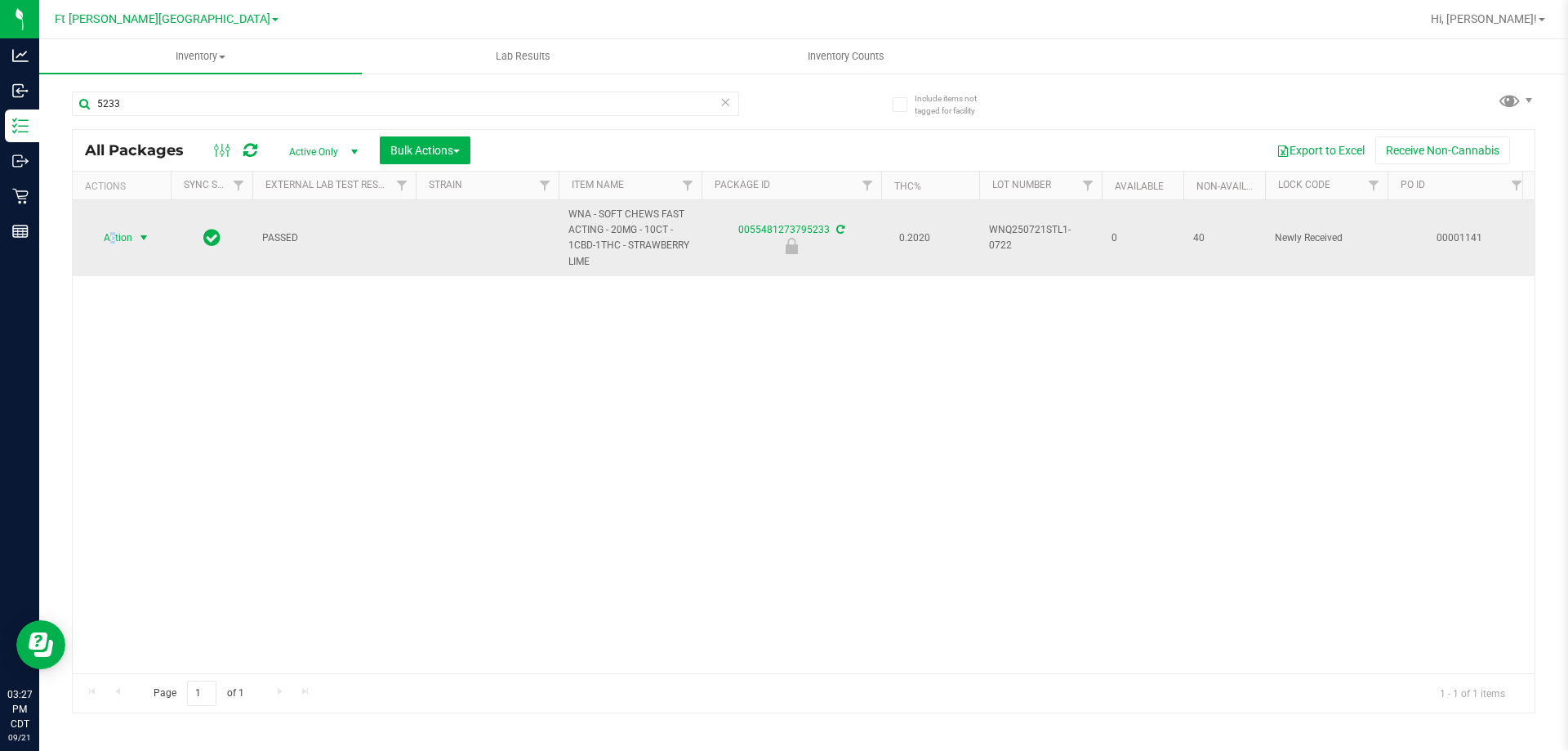
click at [113, 232] on span "Action" at bounding box center [111, 238] width 44 height 23
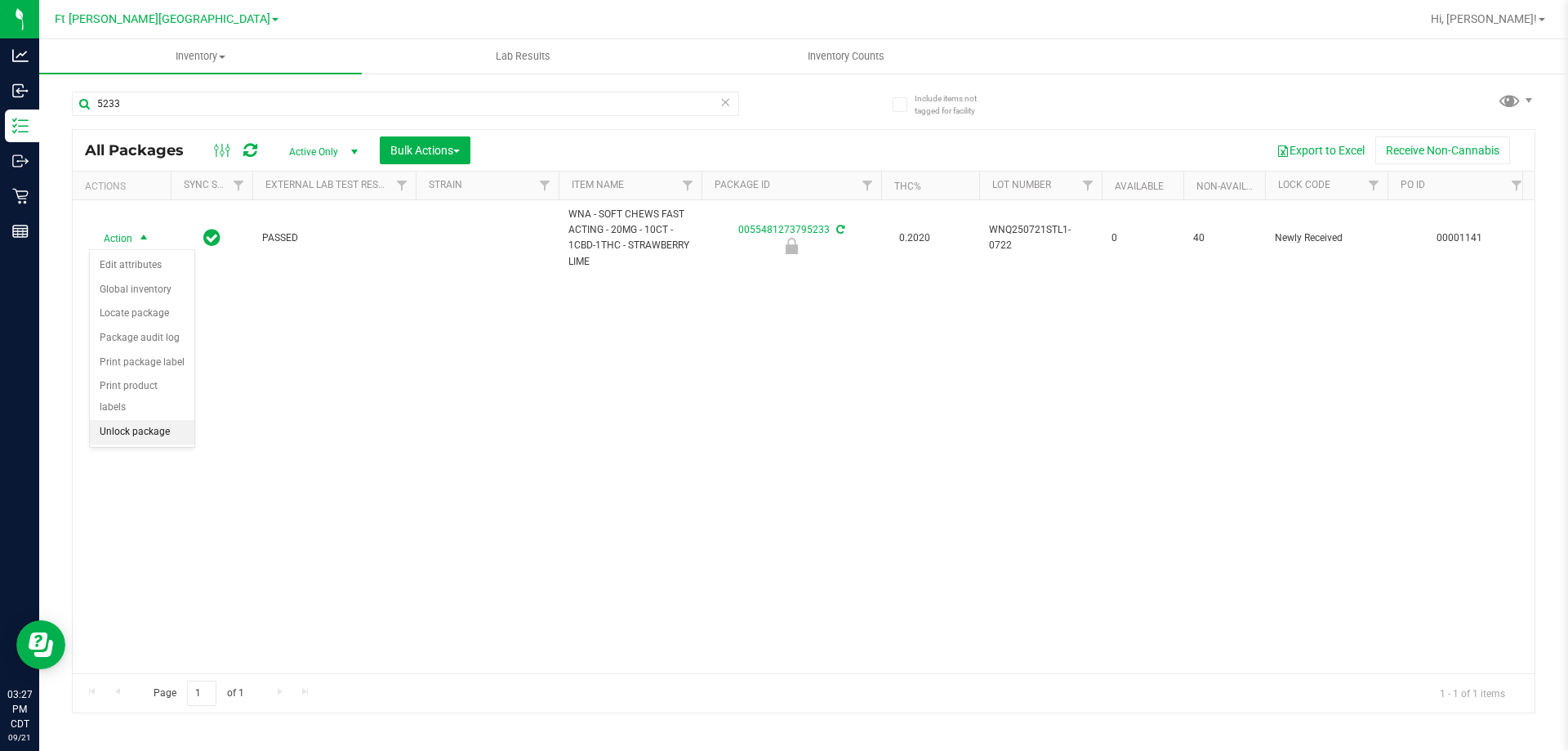
click at [157, 420] on li "Unlock package" at bounding box center [142, 432] width 104 height 25
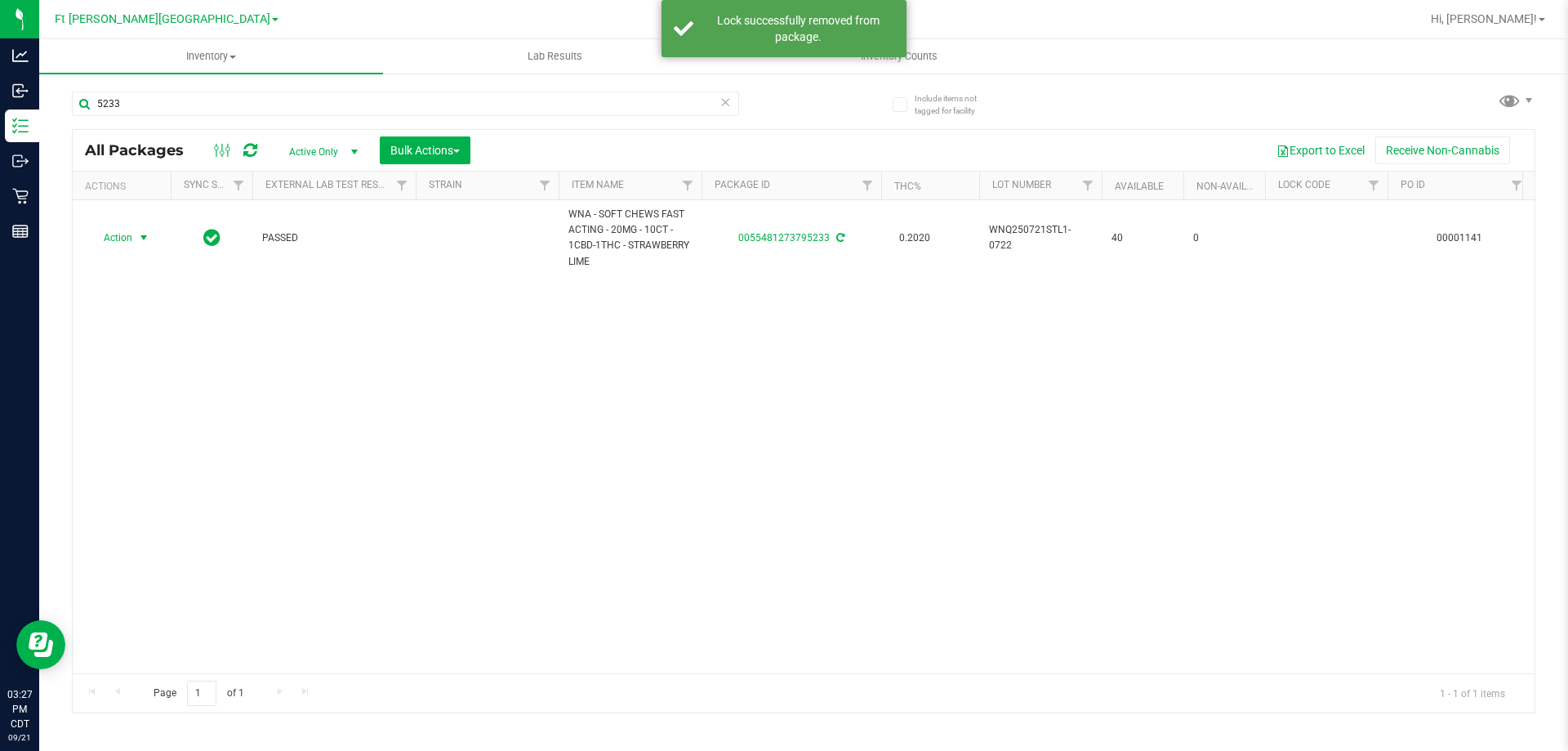
click at [137, 242] on span "select" at bounding box center [144, 238] width 20 height 23
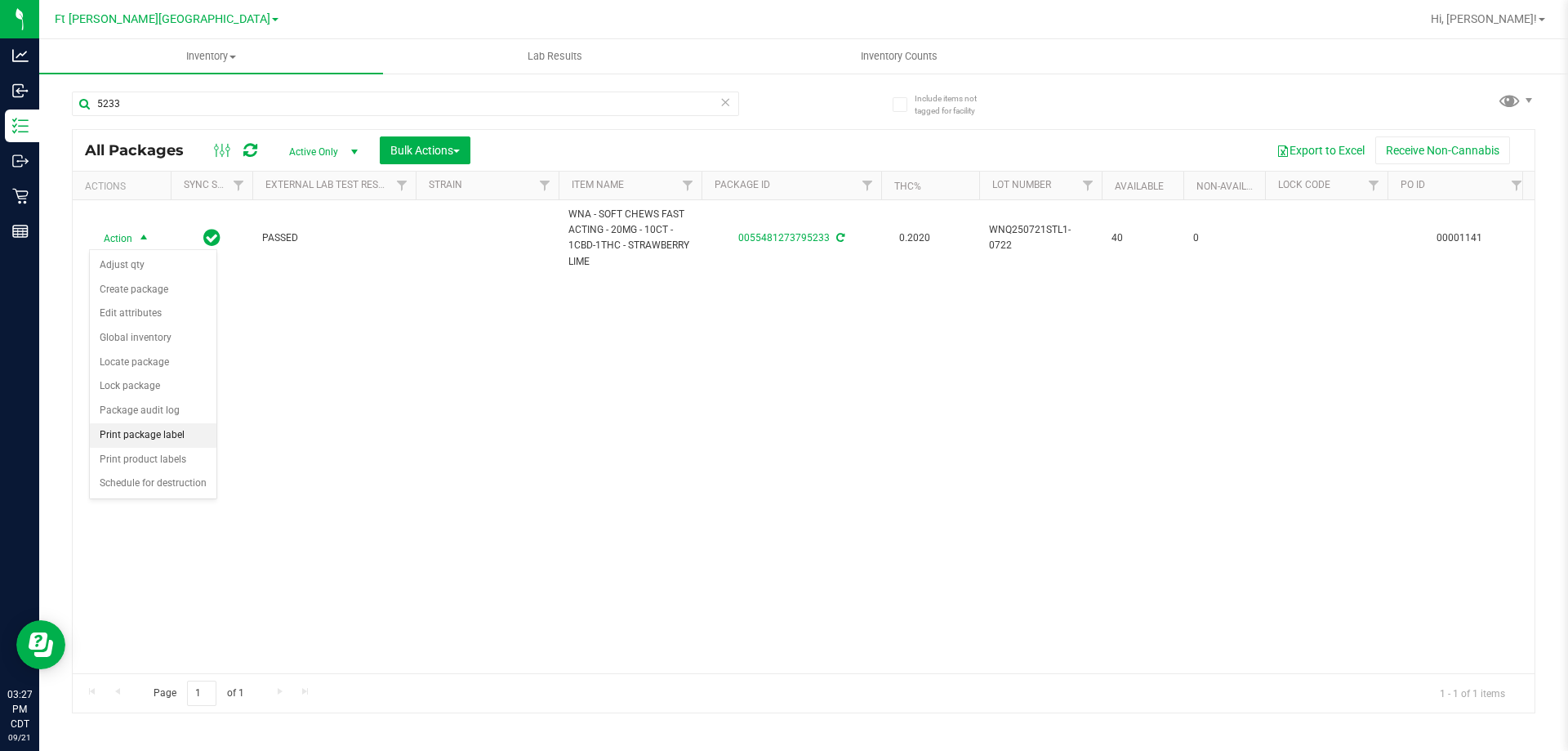
click at [181, 439] on li "Print package label" at bounding box center [153, 435] width 126 height 25
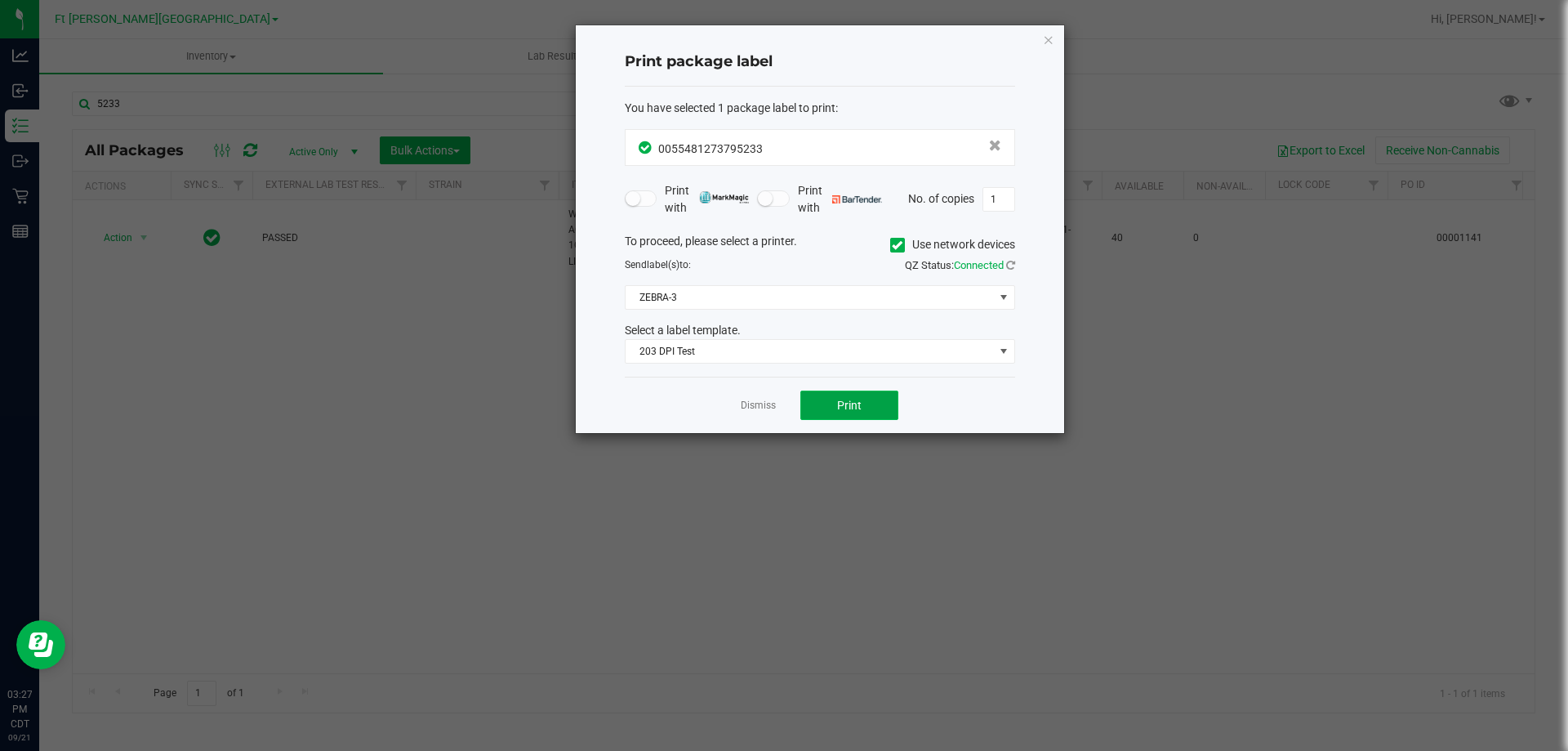
click at [828, 405] on button "Print" at bounding box center [849, 405] width 98 height 29
click at [767, 408] on link "Dismiss" at bounding box center [758, 406] width 35 height 14
